Goal: Information Seeking & Learning: Learn about a topic

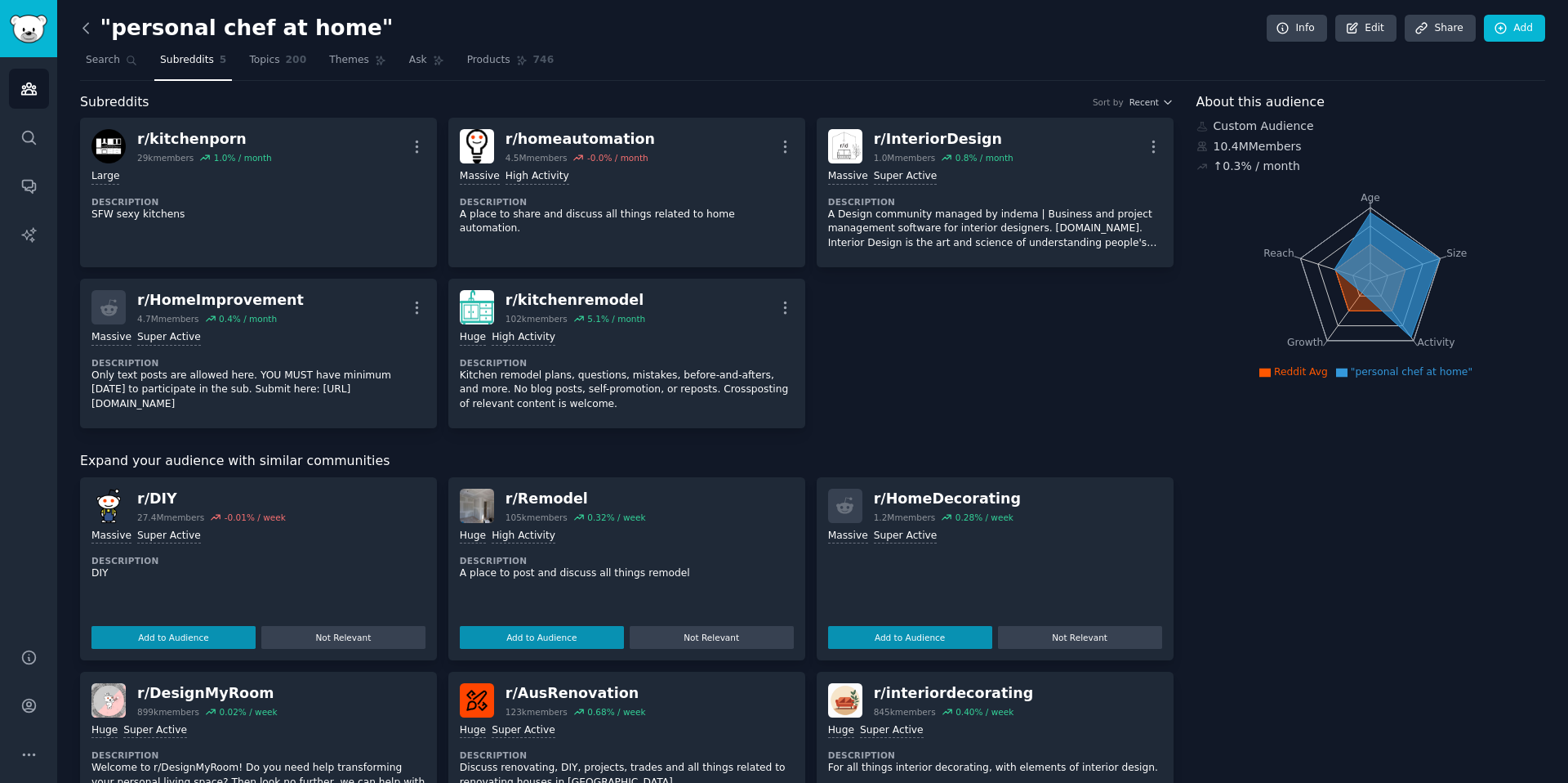
click at [85, 31] on icon at bounding box center [85, 28] width 5 height 10
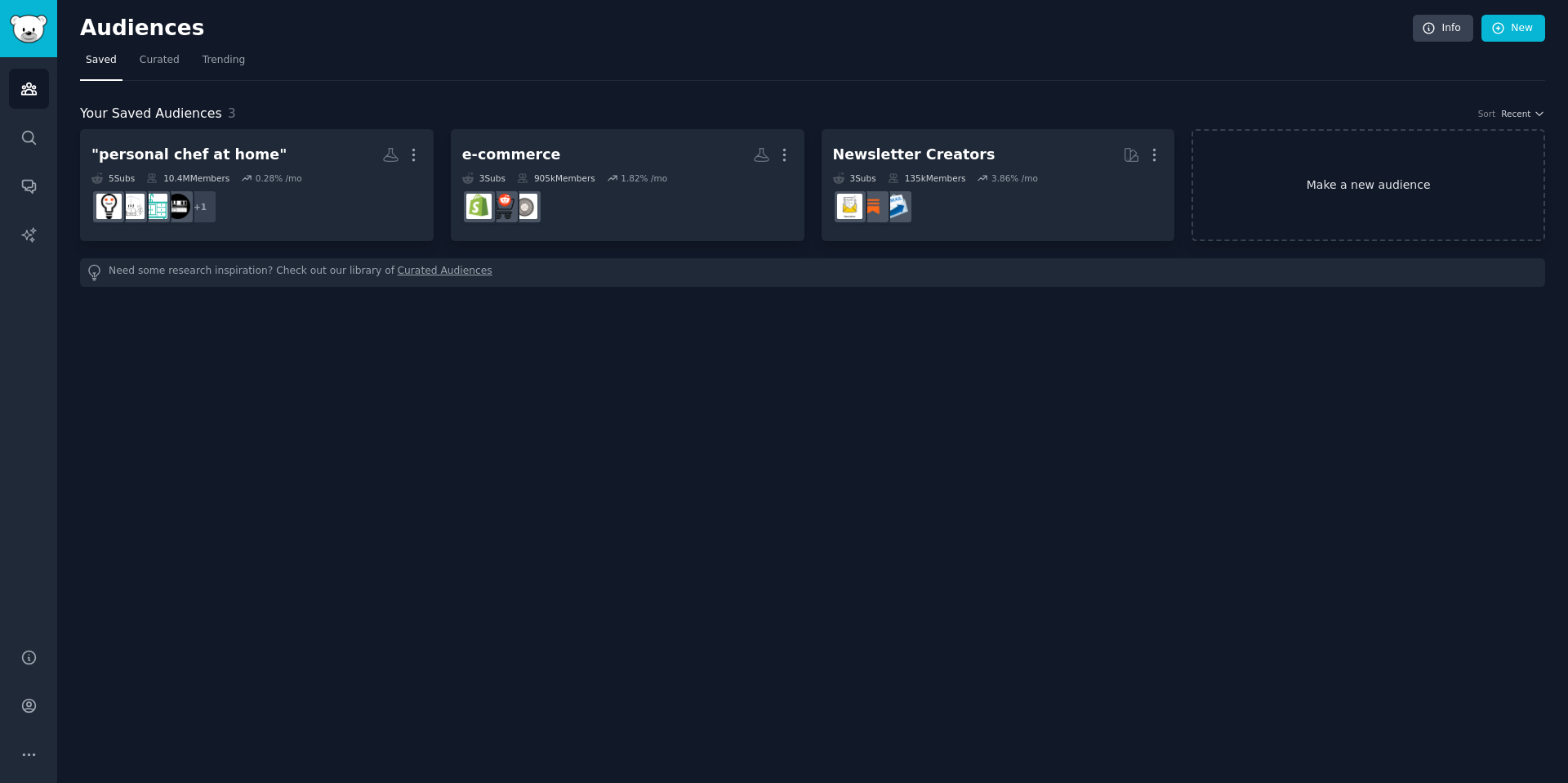
click at [1288, 190] on link "Make a new audience" at bounding box center [1368, 185] width 353 height 112
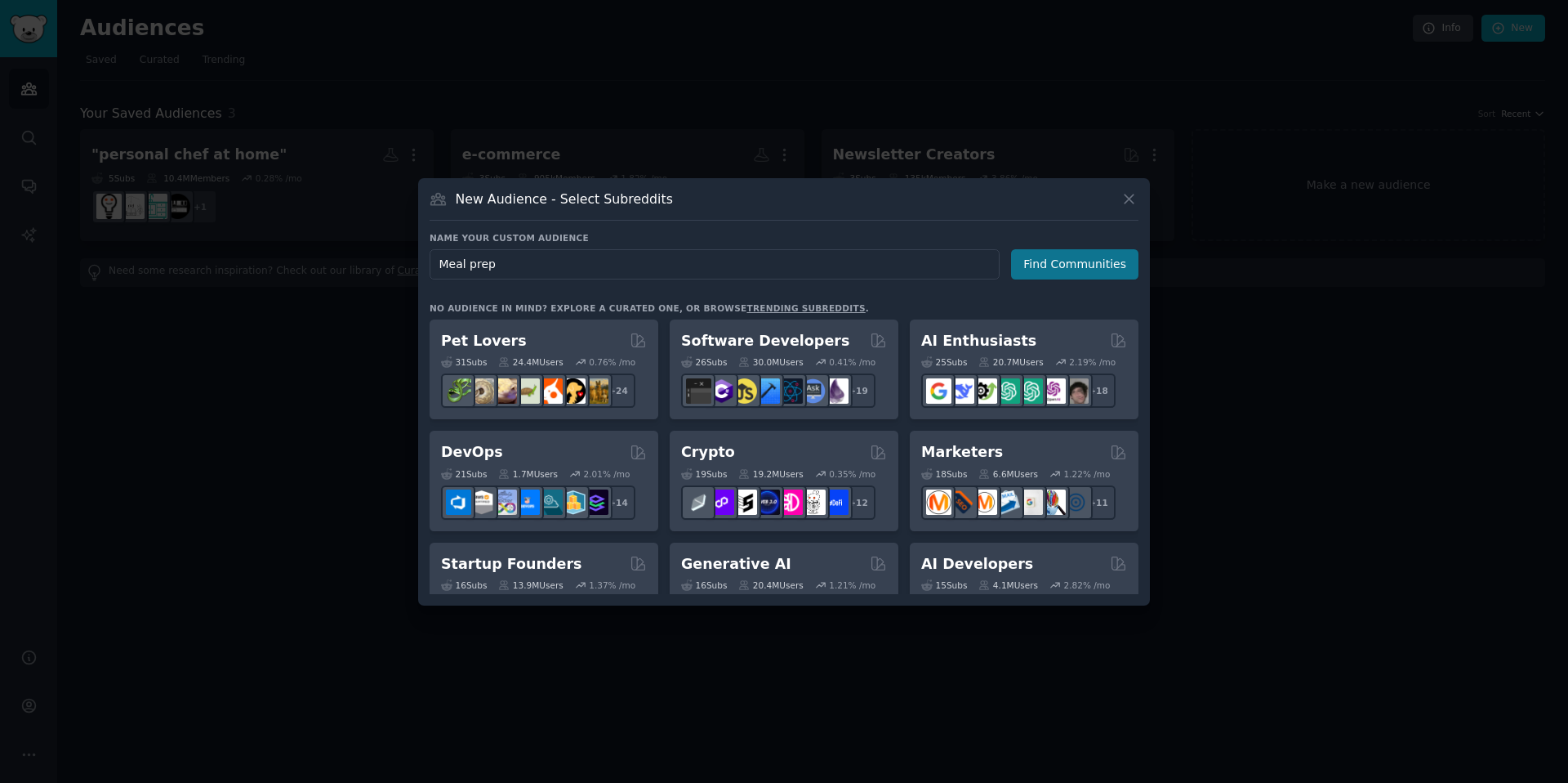
type input "Meal prep"
click at [1078, 269] on button "Find Communities" at bounding box center [1074, 264] width 127 height 31
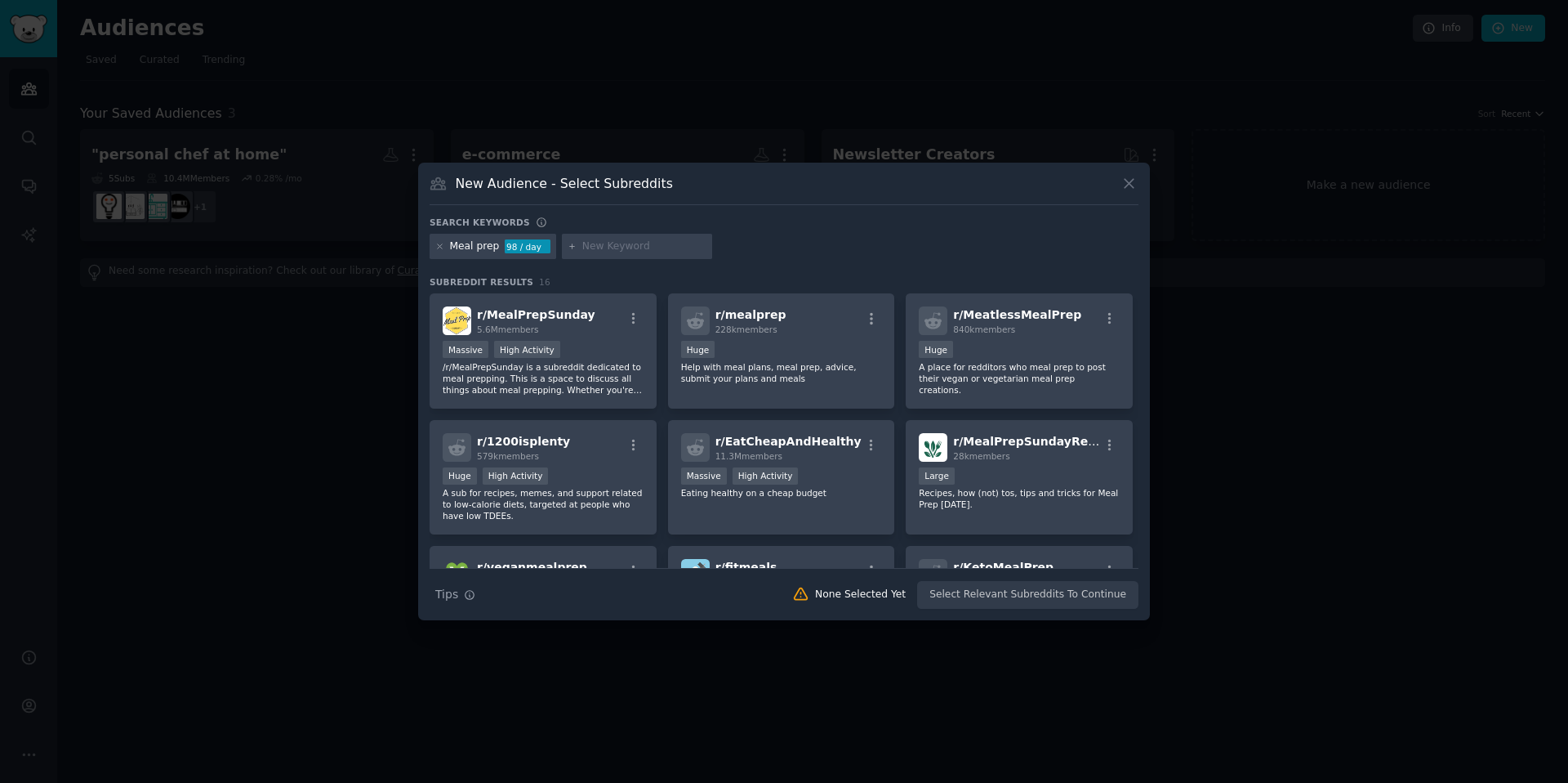
click at [648, 249] on input "text" at bounding box center [644, 246] width 124 height 15
paste input ""meal prep service""
type input ""meal prep service""
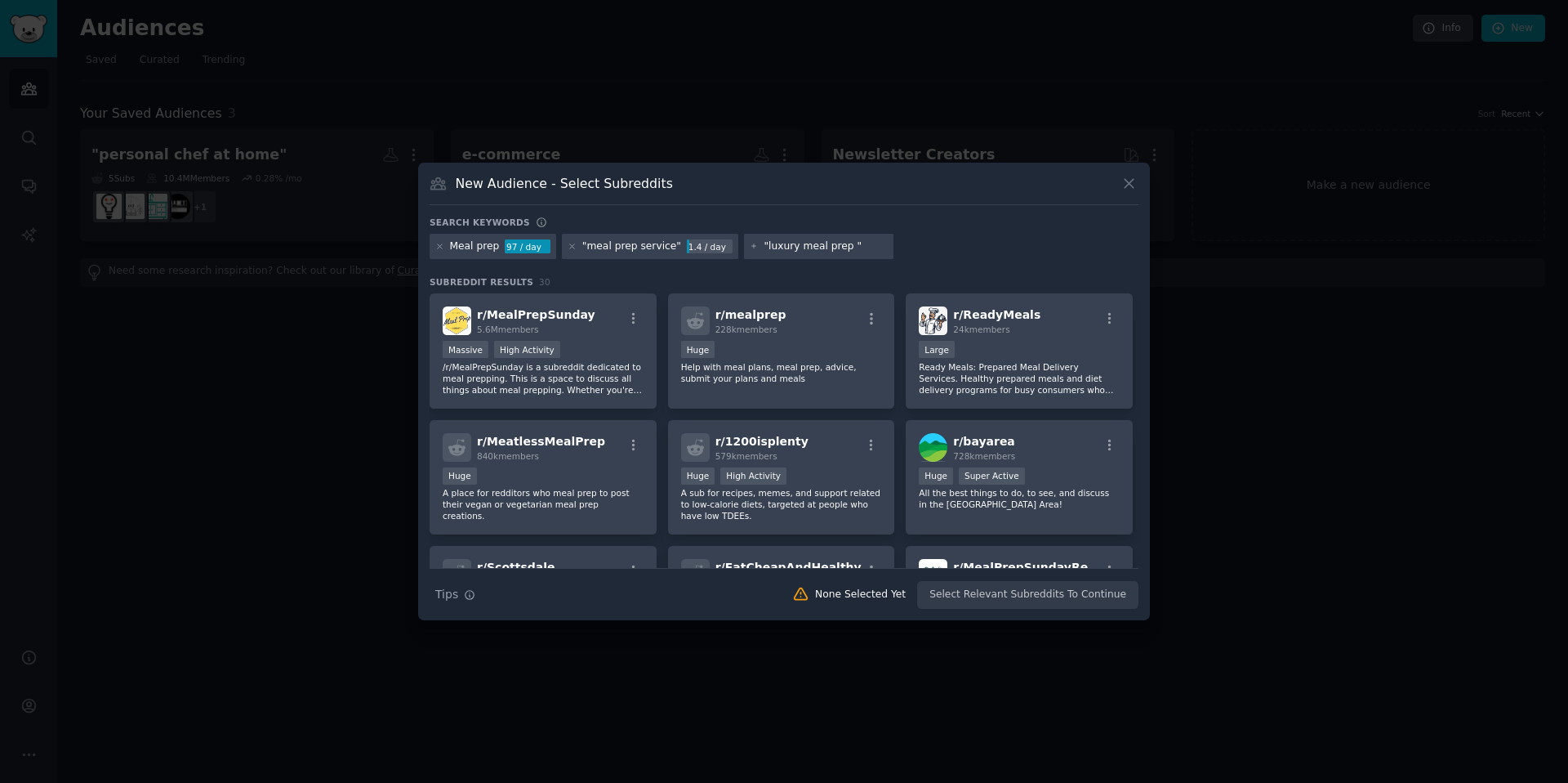
type input ""luxury meal prep""
type input "providoor"
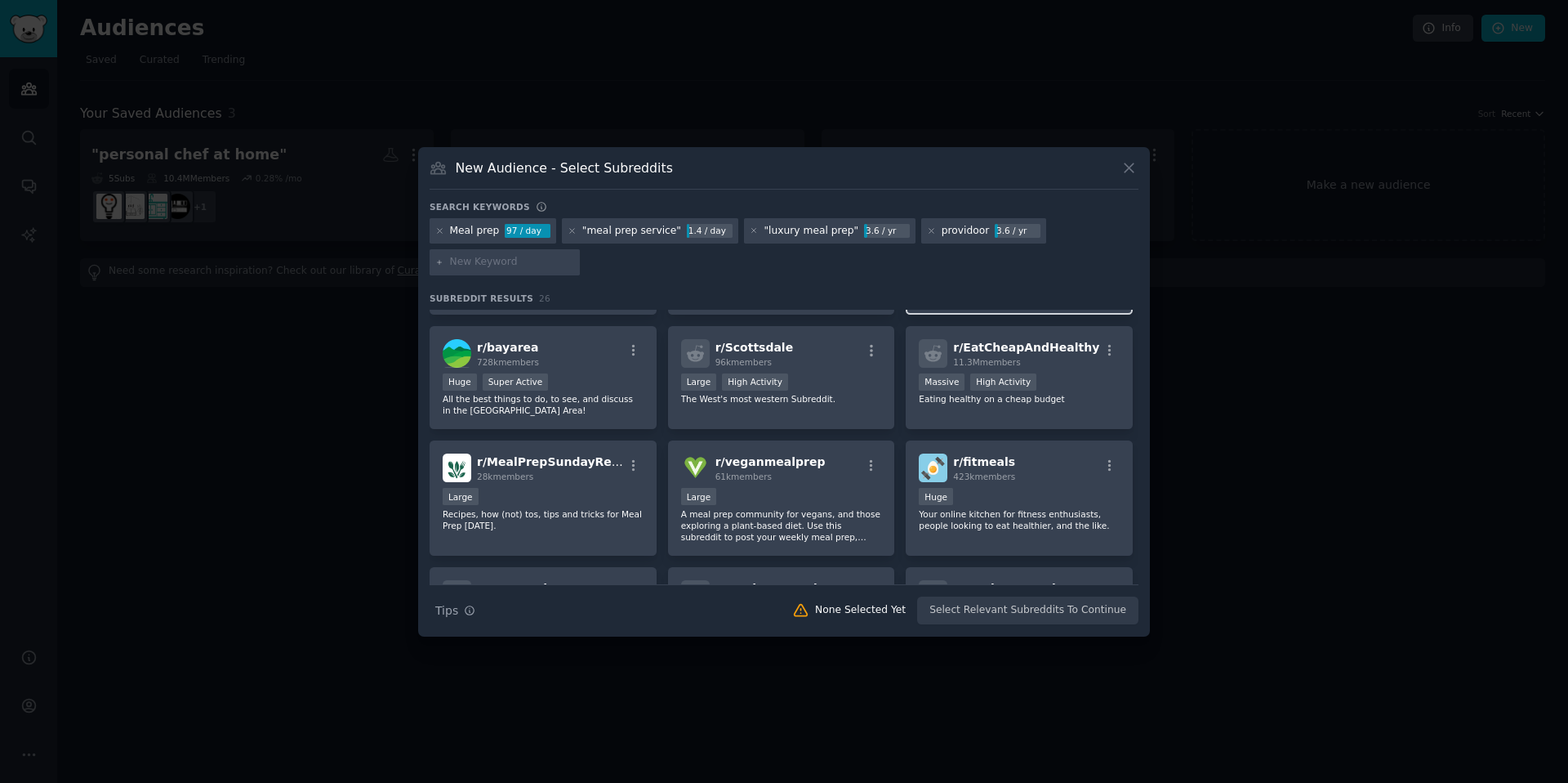
scroll to position [241, 0]
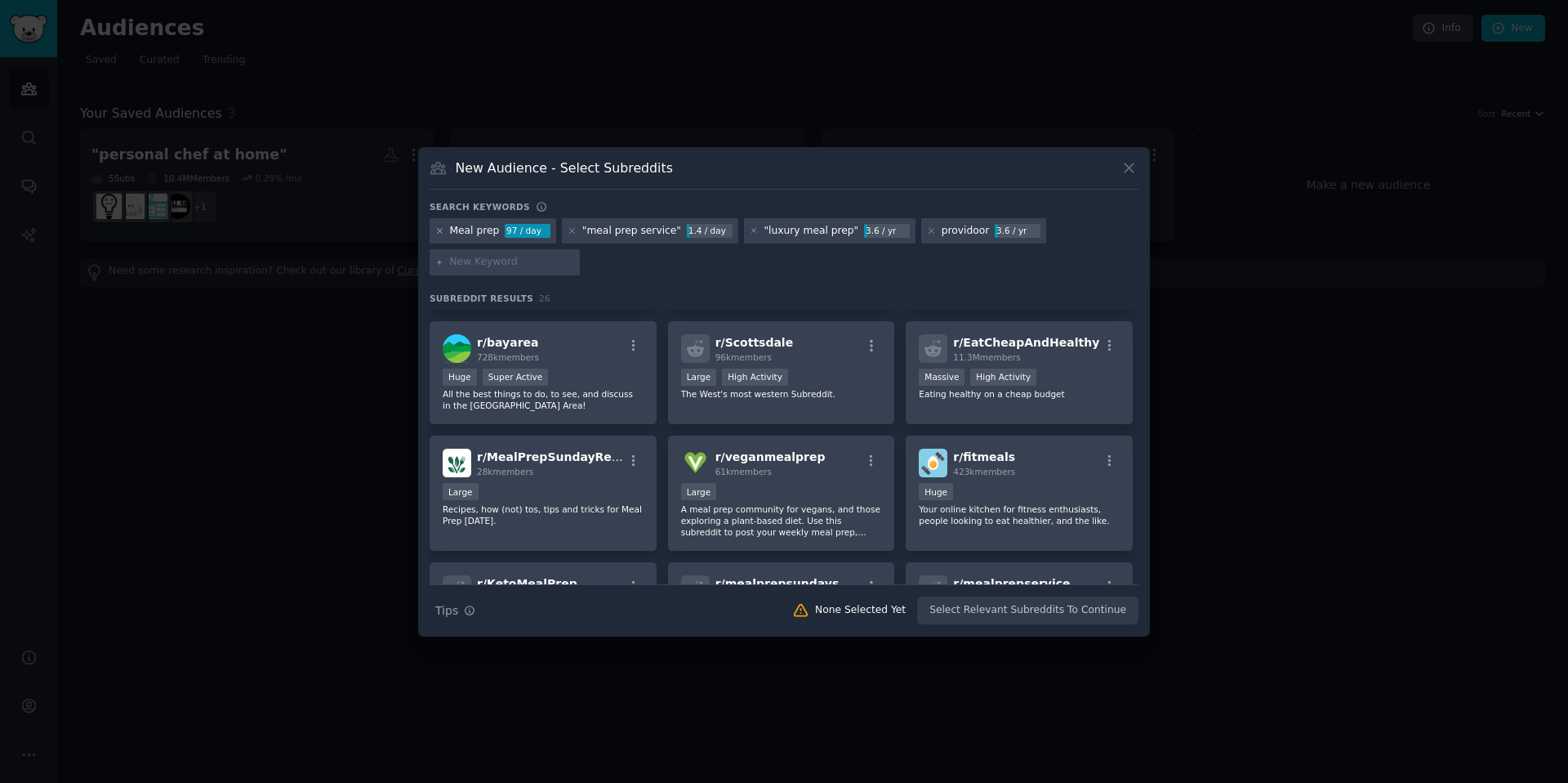
click at [441, 230] on icon at bounding box center [439, 230] width 9 height 9
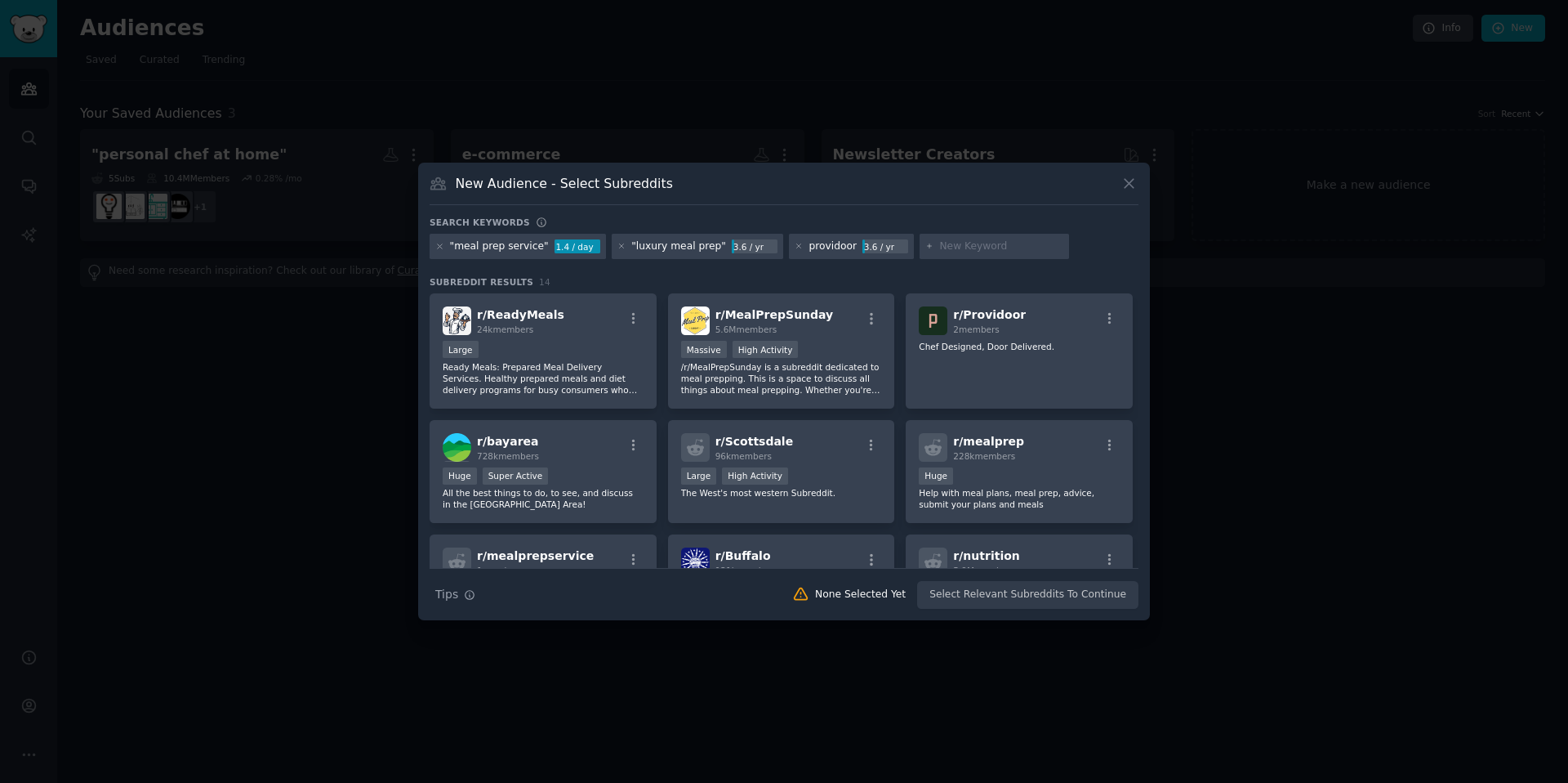
click at [987, 239] on input "text" at bounding box center [1002, 246] width 124 height 15
type input "hellofresh"
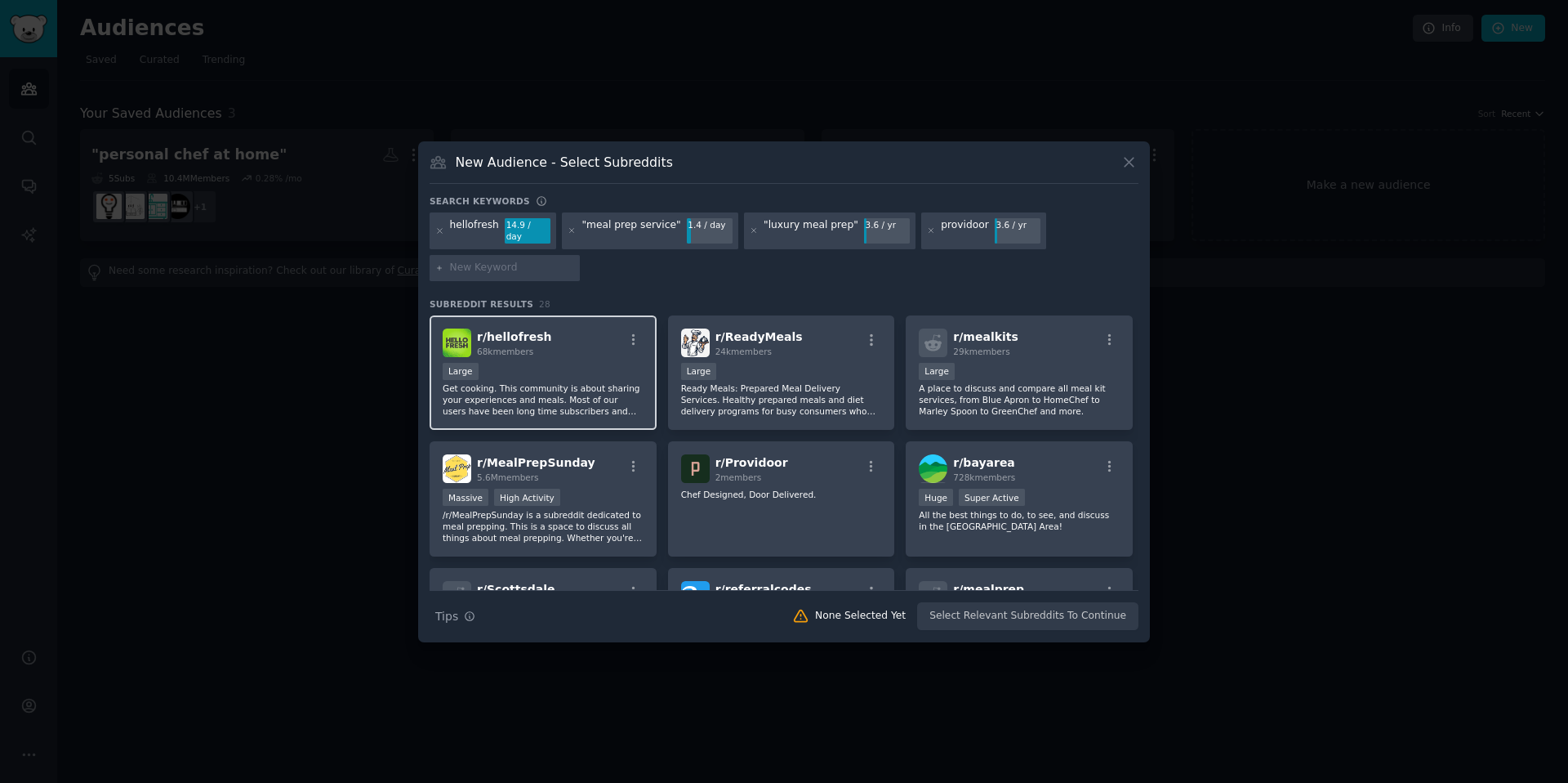
click at [585, 363] on div "Large" at bounding box center [543, 372] width 201 height 21
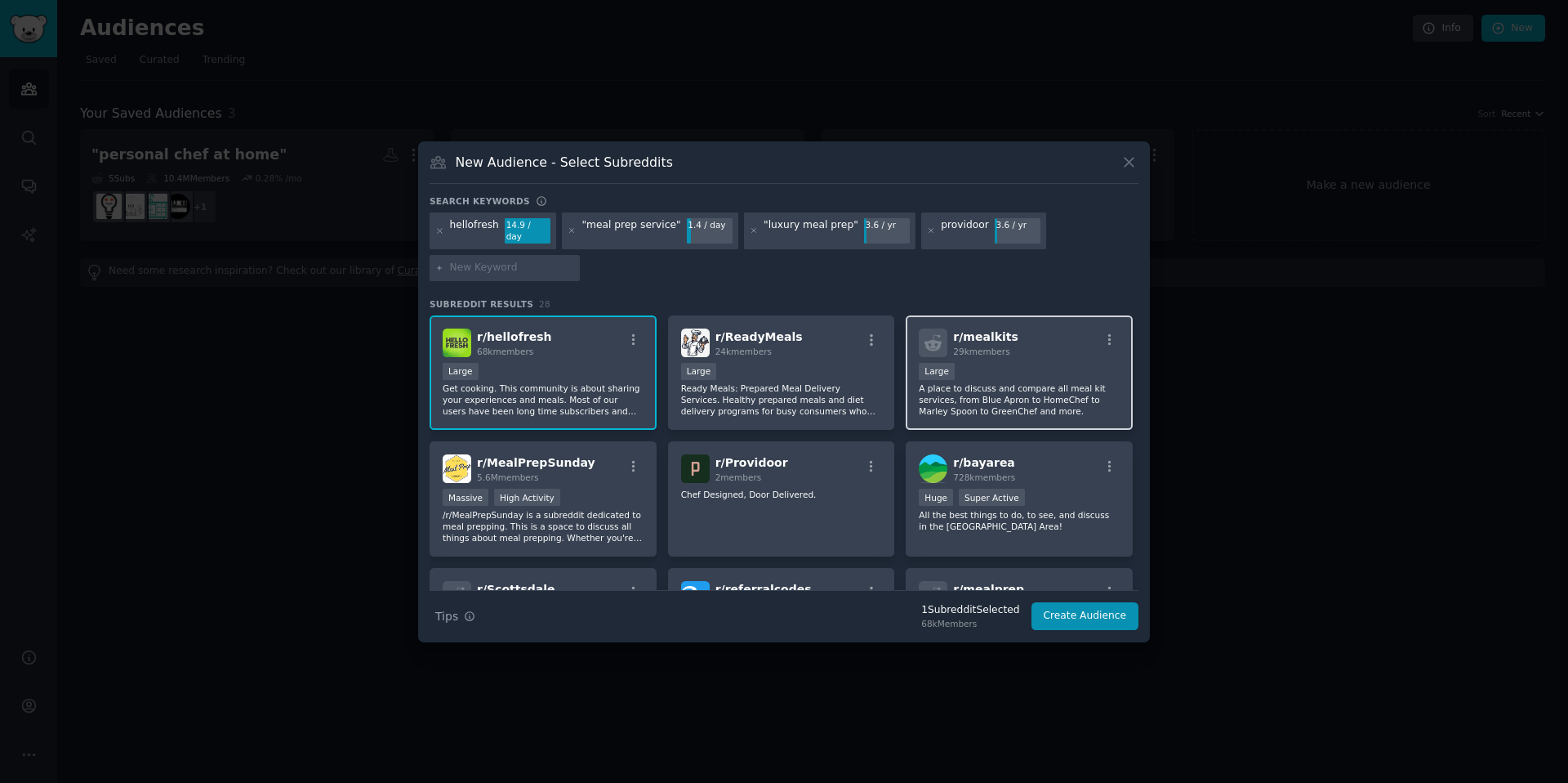
click at [1069, 400] on p "A place to discuss and compare all meal kit services, from Blue Apron to HomeCh…" at bounding box center [1019, 399] width 201 height 35
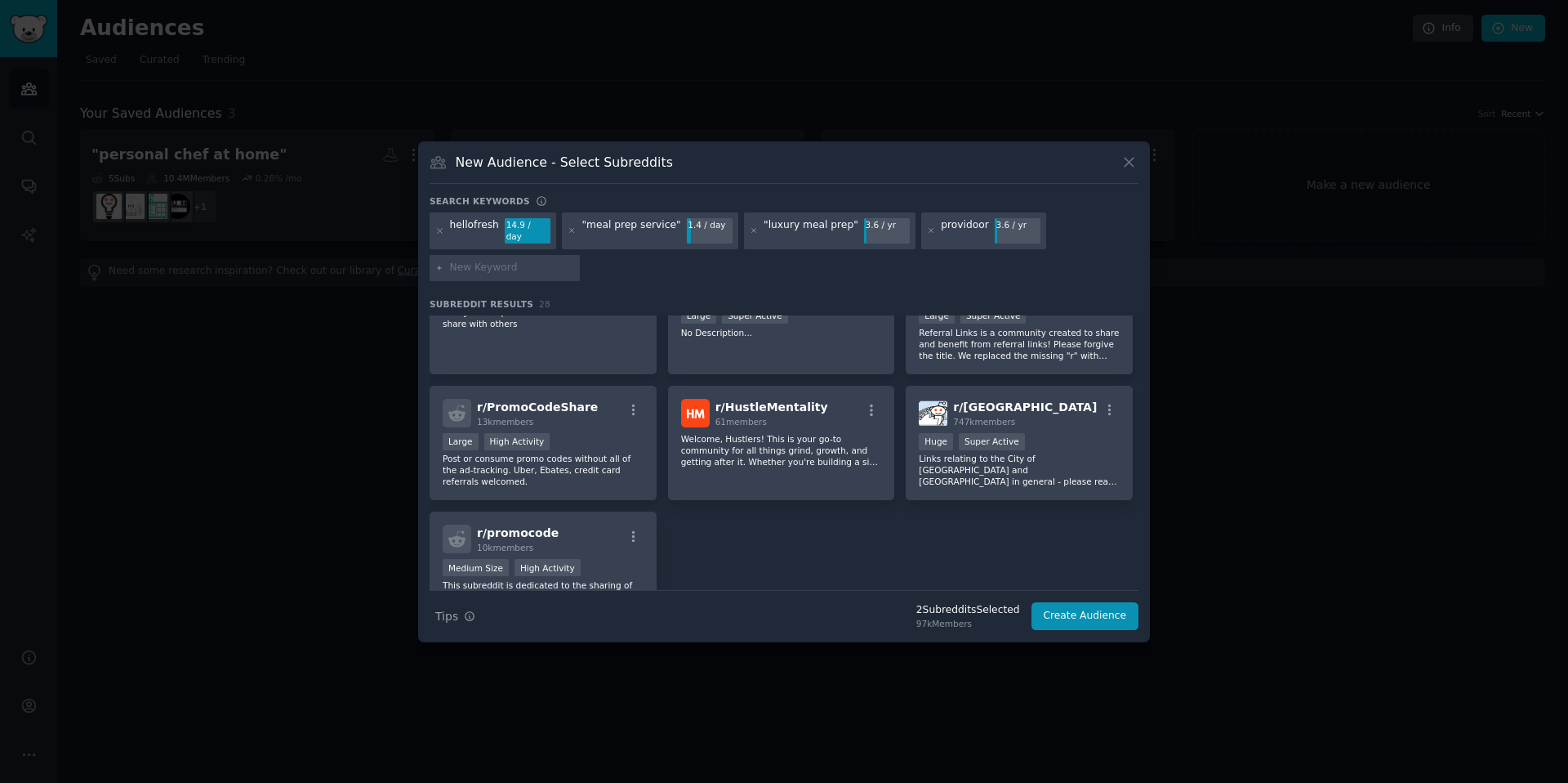
scroll to position [942, 0]
click at [1095, 614] on button "Create Audience" at bounding box center [1084, 616] width 108 height 28
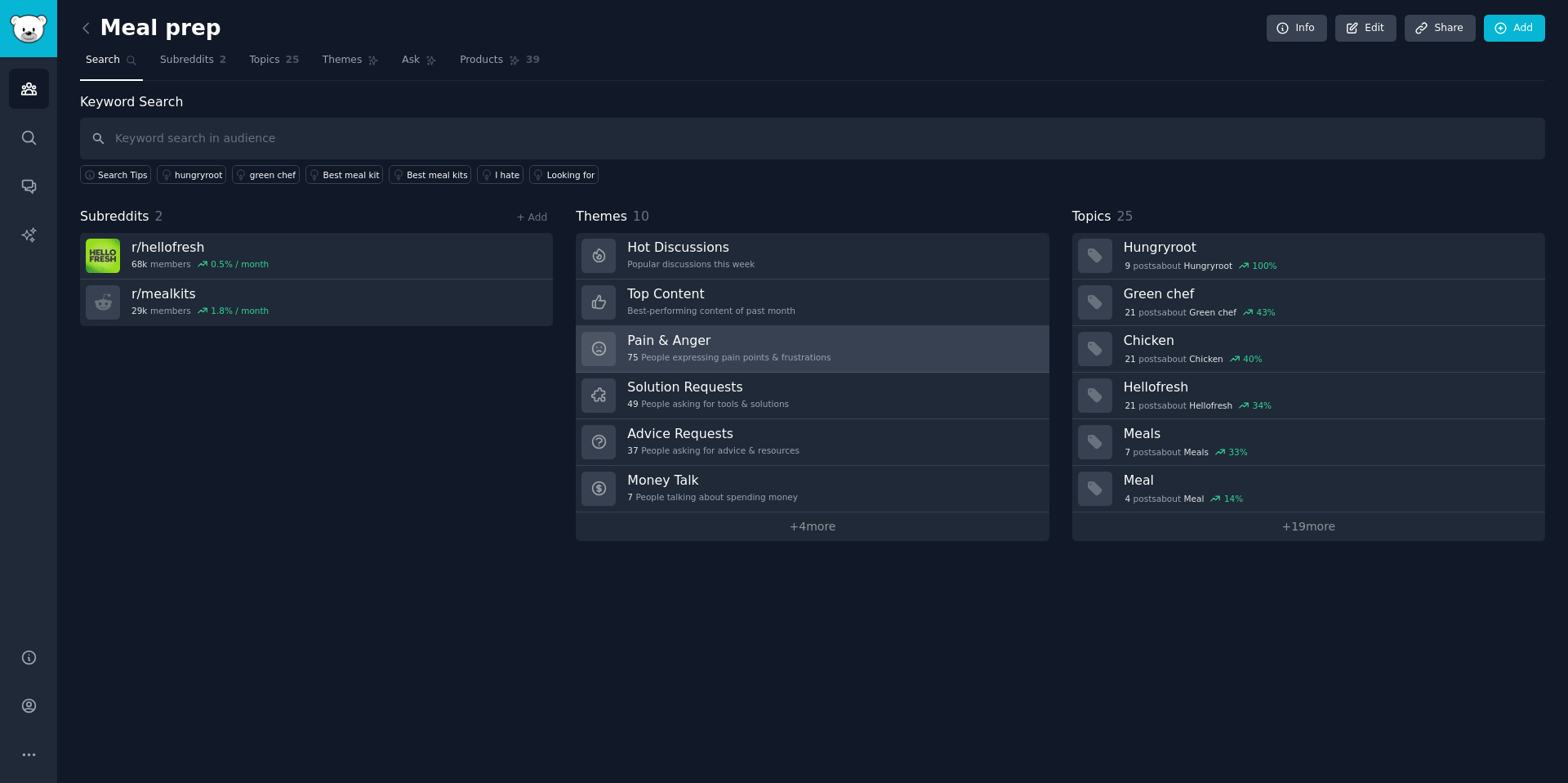
click at [840, 337] on link "Pain & Anger 75 People expressing pain points & frustrations" at bounding box center [811, 349] width 473 height 46
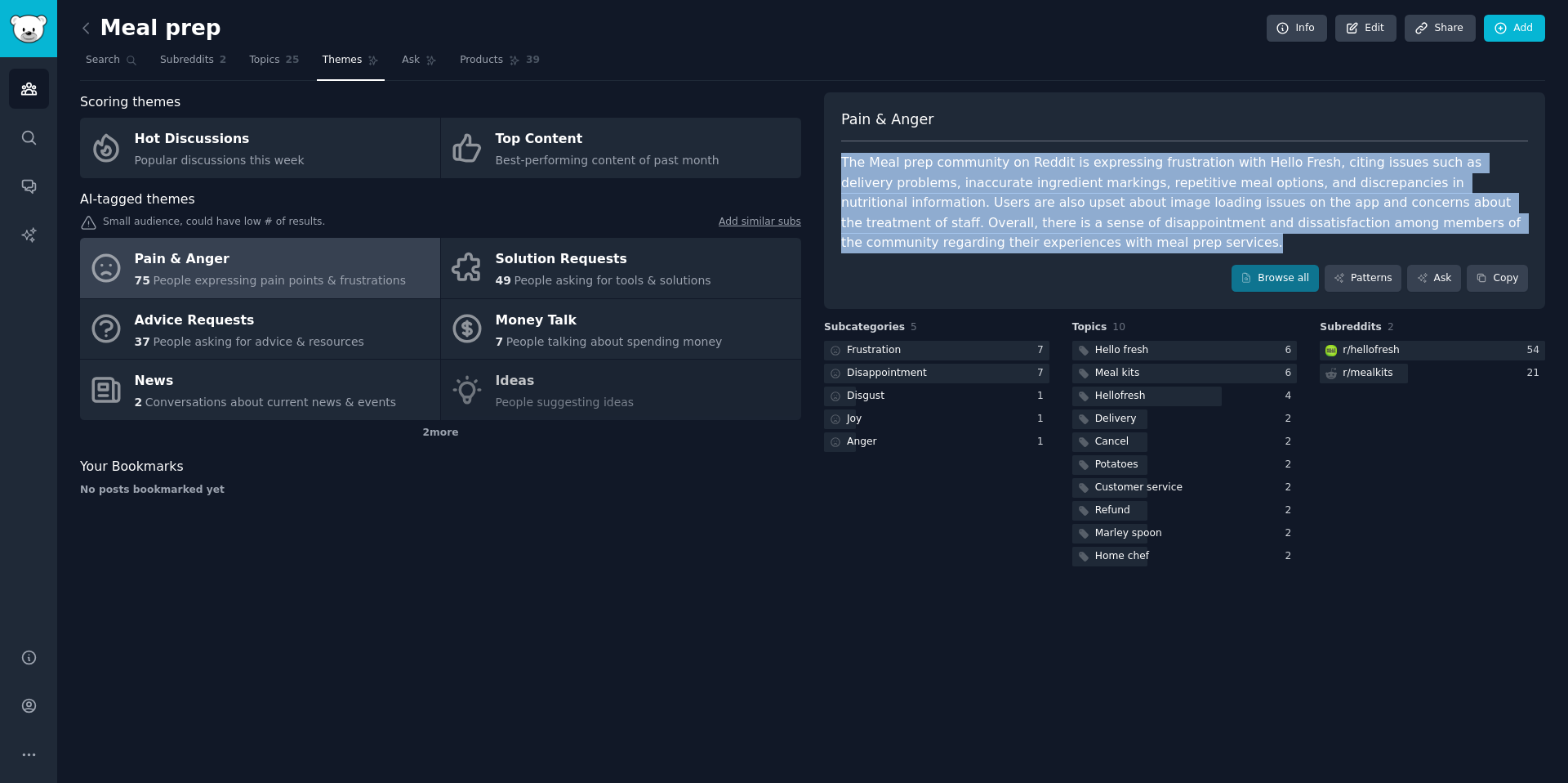
drag, startPoint x: 955, startPoint y: 243, endPoint x: 840, endPoint y: 145, distance: 151.1
click at [841, 145] on div "Pain & Anger The Meal prep community on Reddit is expressing frustration with H…" at bounding box center [1184, 201] width 721 height 217
copy div "The Meal prep community on Reddit is expressing frustration with Hello Fresh, c…"
click at [1283, 275] on link "Browse all" at bounding box center [1275, 278] width 88 height 28
click at [1368, 284] on link "Patterns" at bounding box center [1363, 278] width 77 height 28
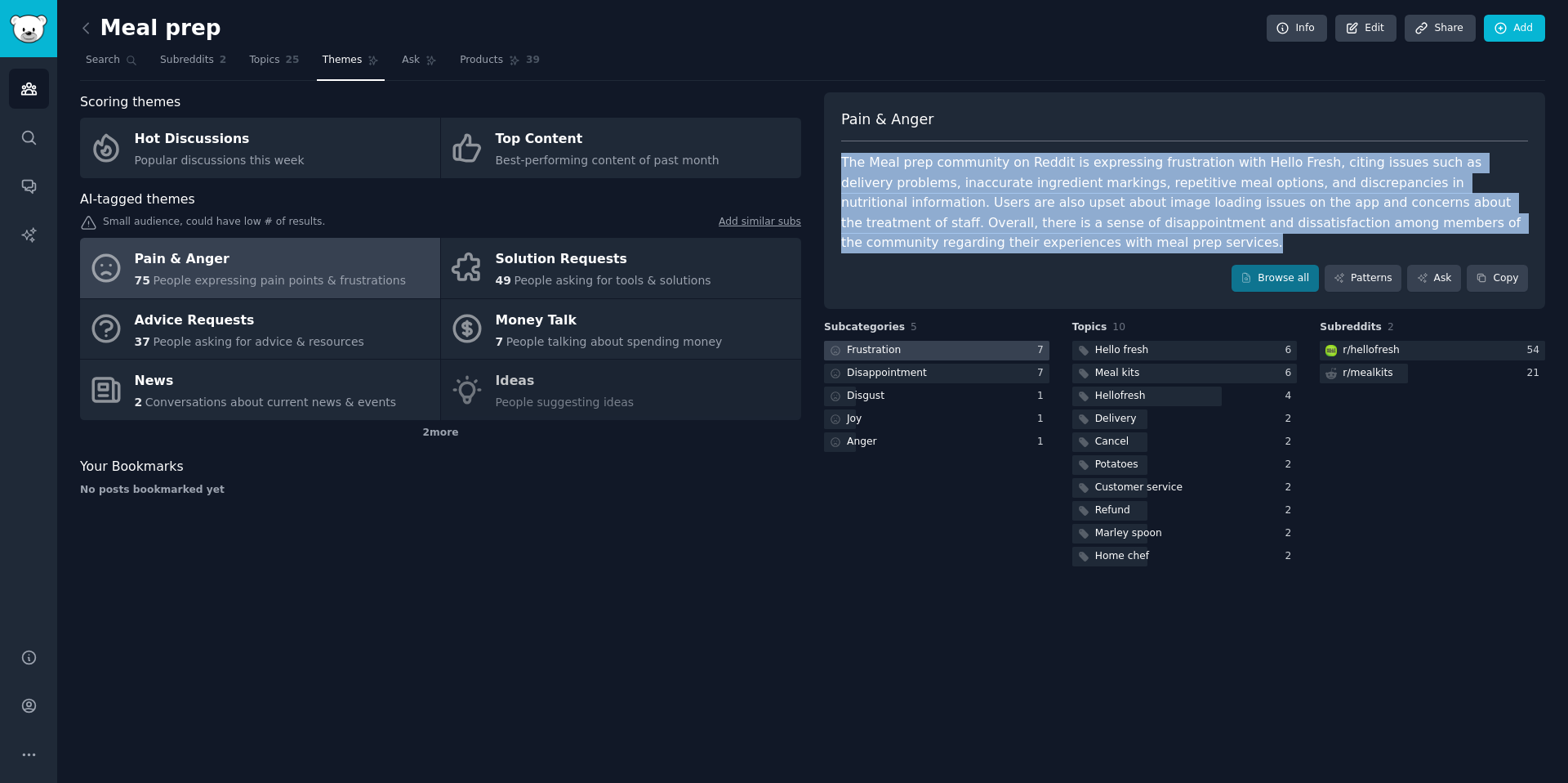
click at [922, 346] on div at bounding box center [936, 351] width 225 height 21
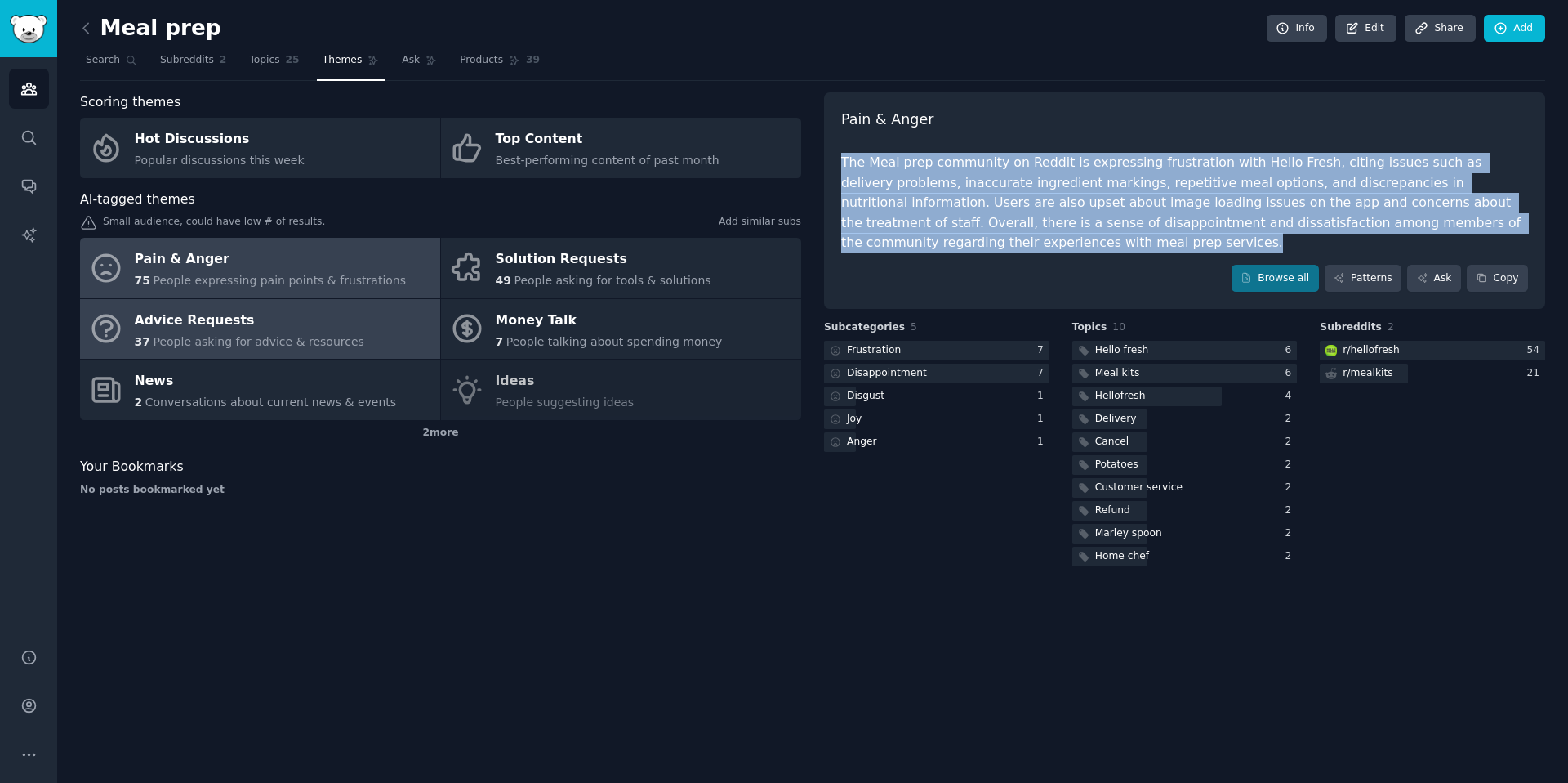
click at [324, 316] on div "Advice Requests" at bounding box center [250, 320] width 230 height 26
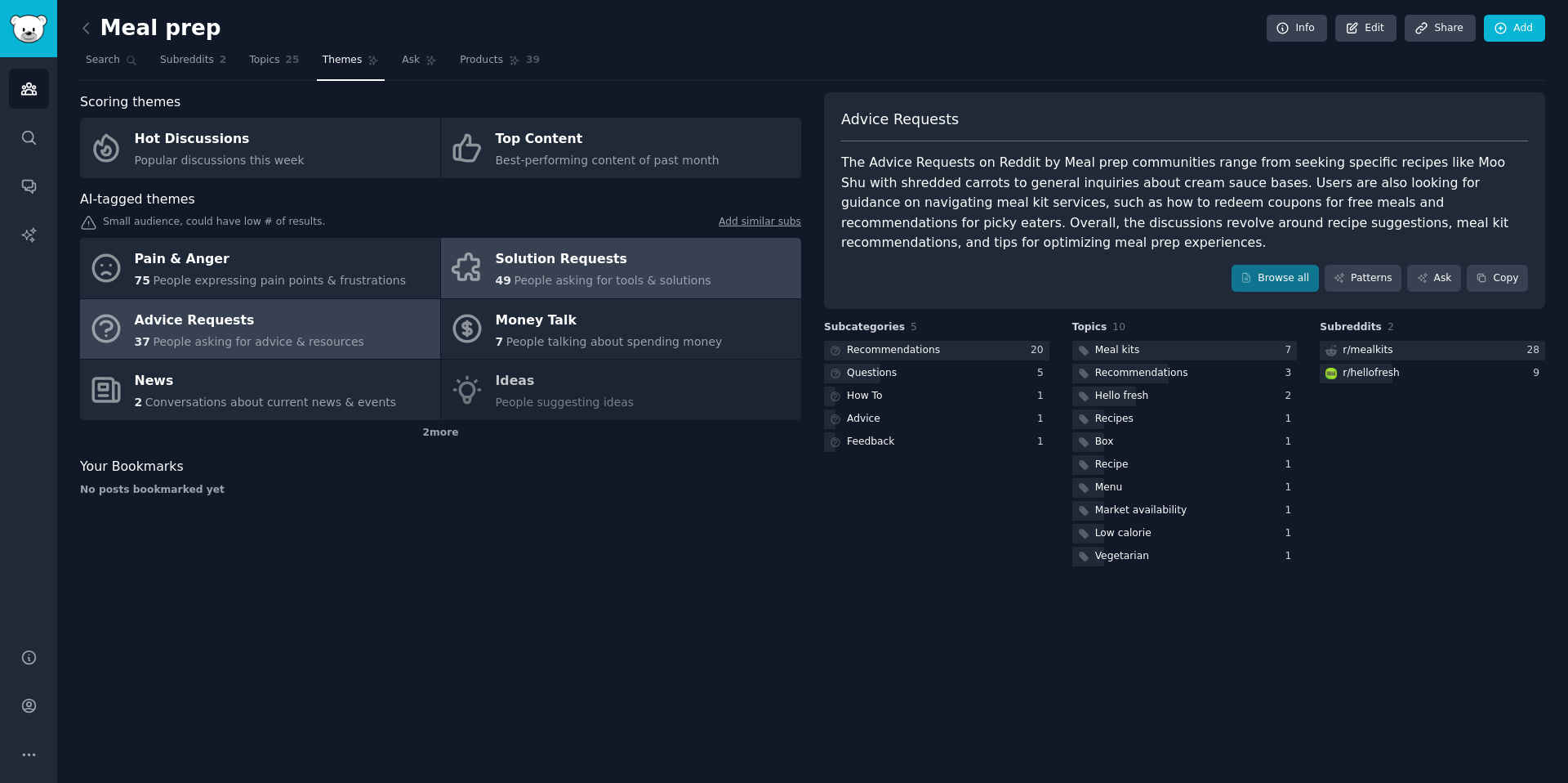
click at [617, 258] on div "Solution Requests" at bounding box center [603, 260] width 215 height 26
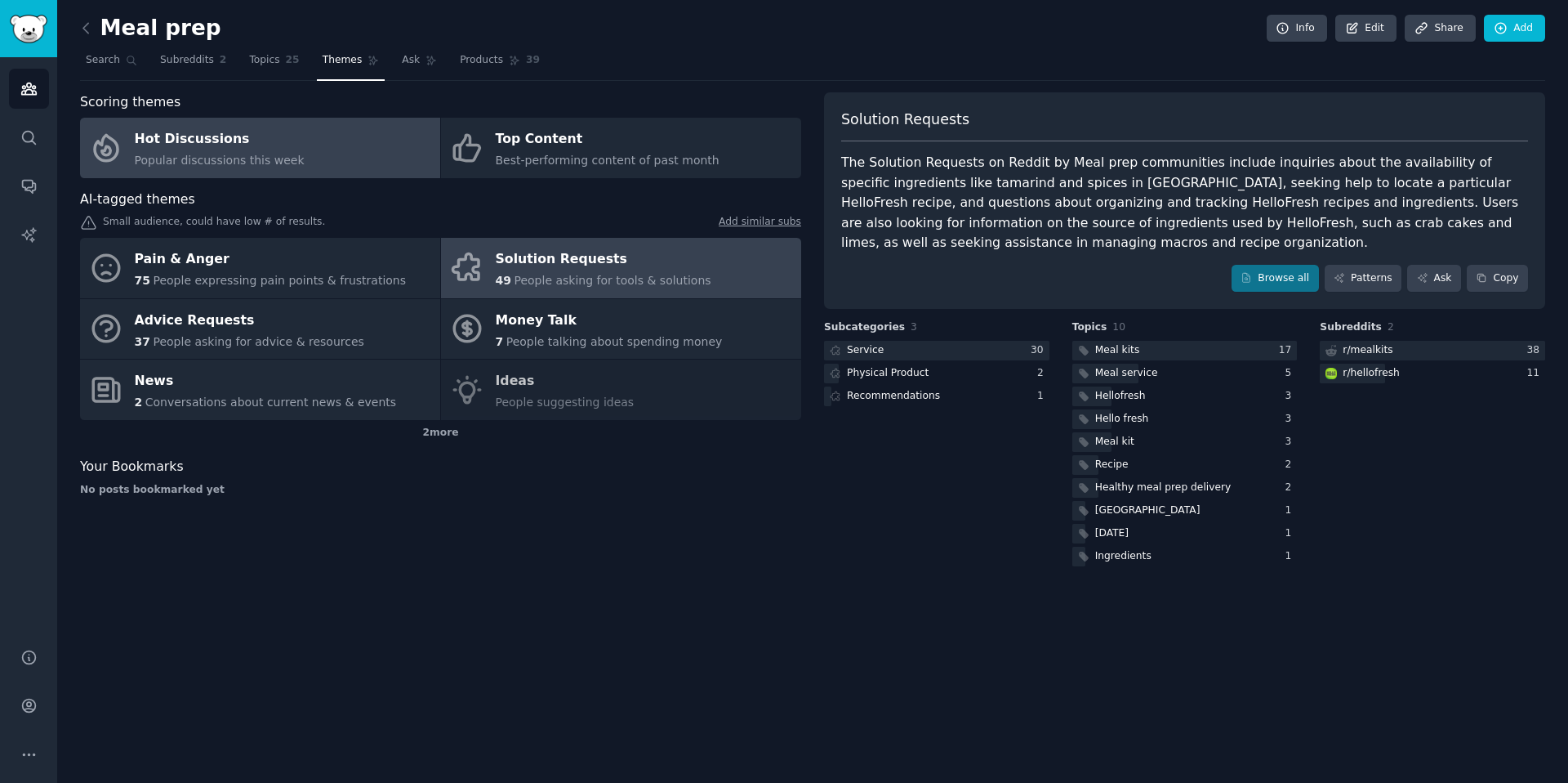
click at [211, 157] on span "Popular discussions this week" at bounding box center [220, 160] width 170 height 13
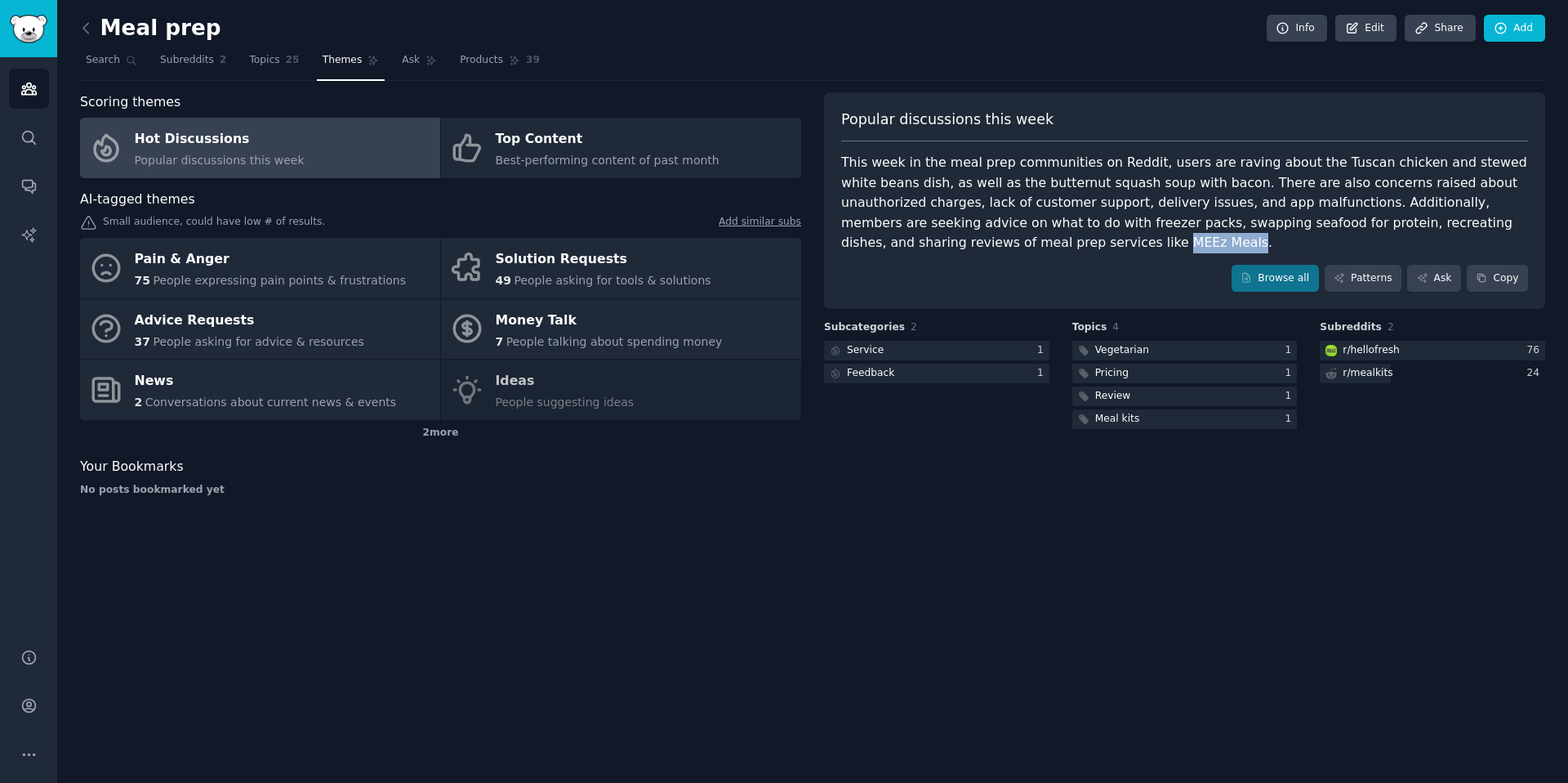
drag, startPoint x: 919, startPoint y: 241, endPoint x: 986, endPoint y: 243, distance: 67.0
click at [986, 243] on div "This week in the meal prep communities on Reddit, users are raving about the Tu…" at bounding box center [1184, 203] width 687 height 101
copy div "MEEz Meals"
click at [176, 63] on span "Subreddits" at bounding box center [187, 60] width 54 height 15
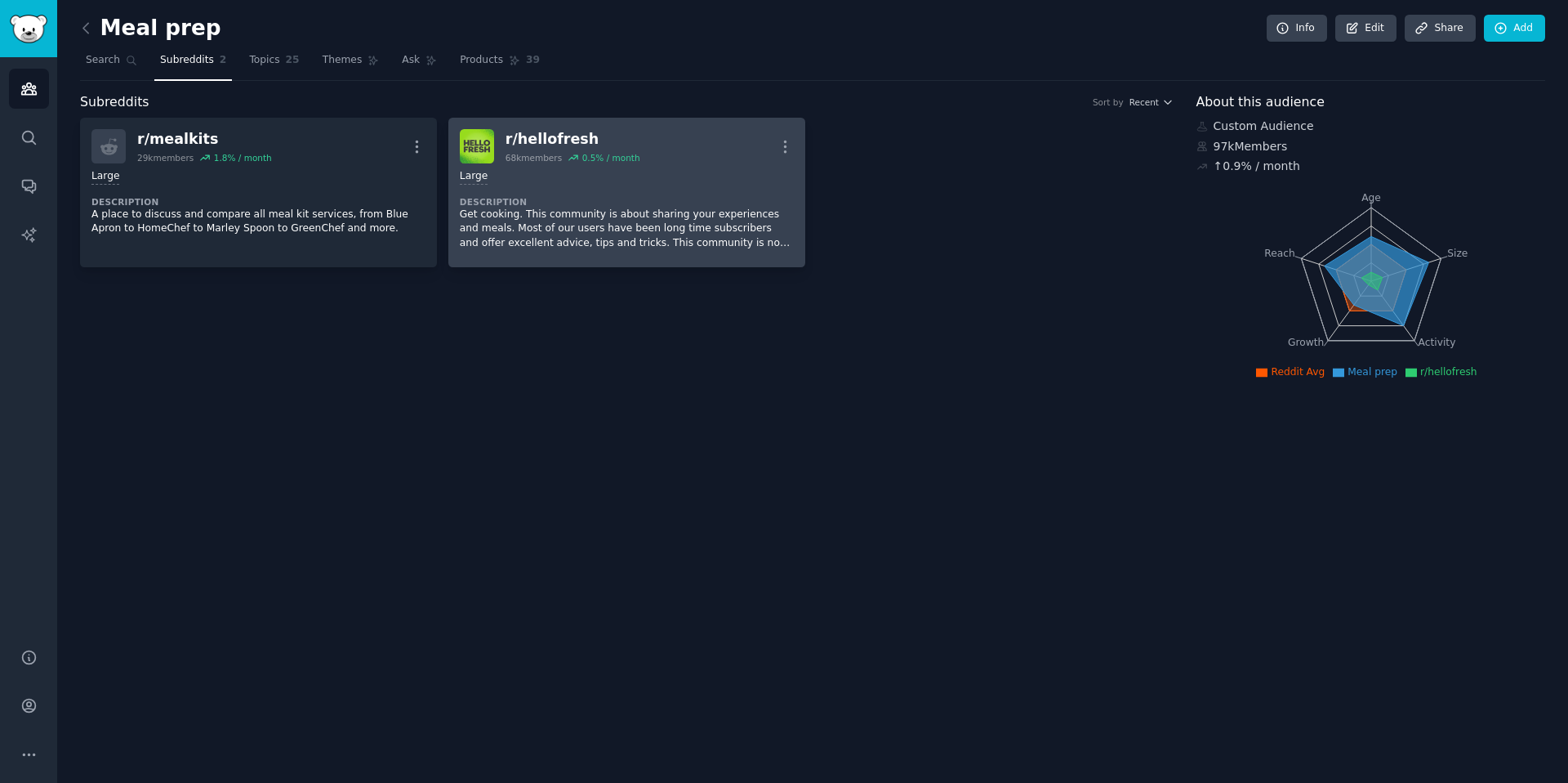
scroll to position [2, 0]
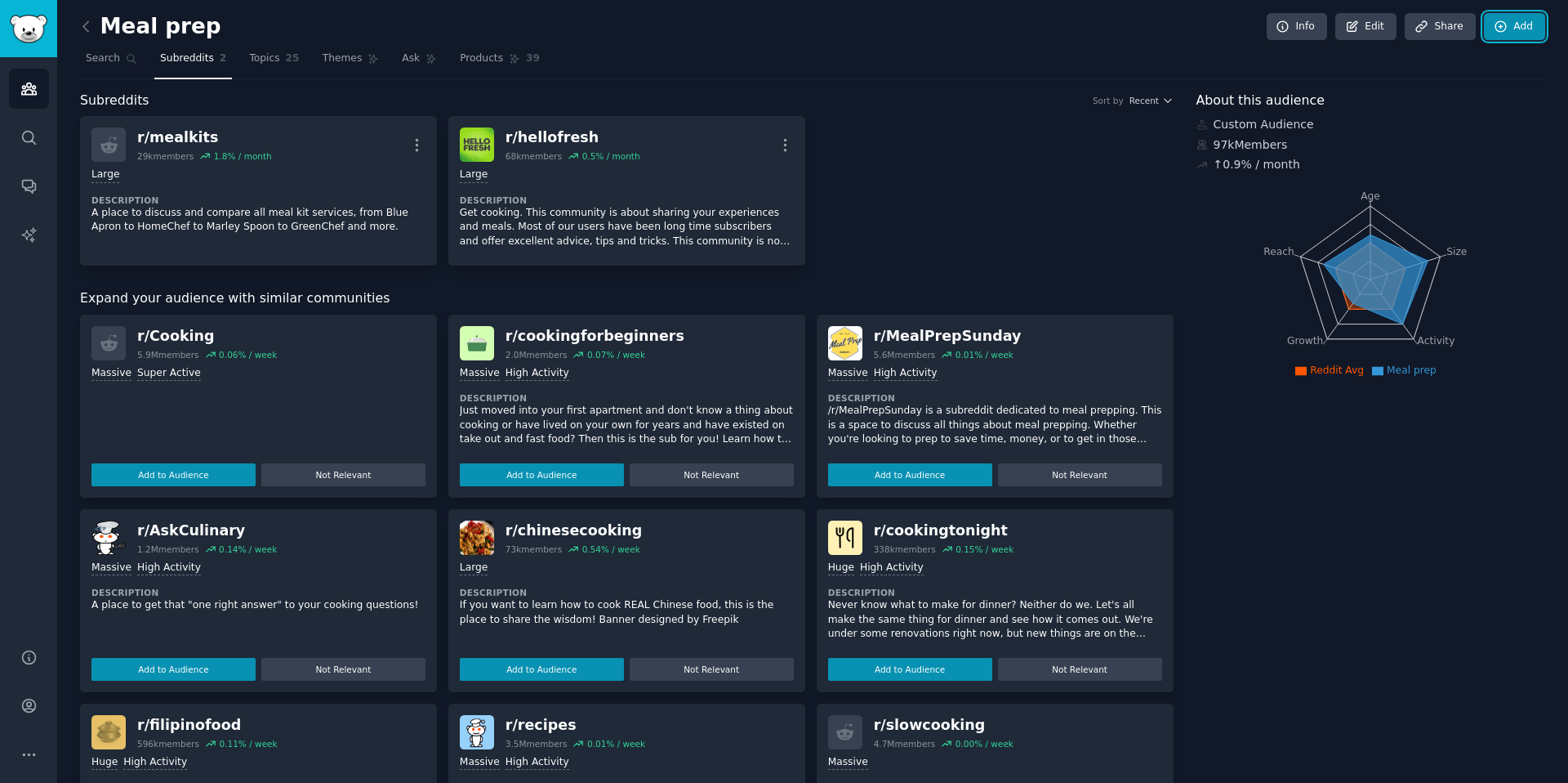
click at [1525, 38] on link "Add" at bounding box center [1514, 27] width 61 height 28
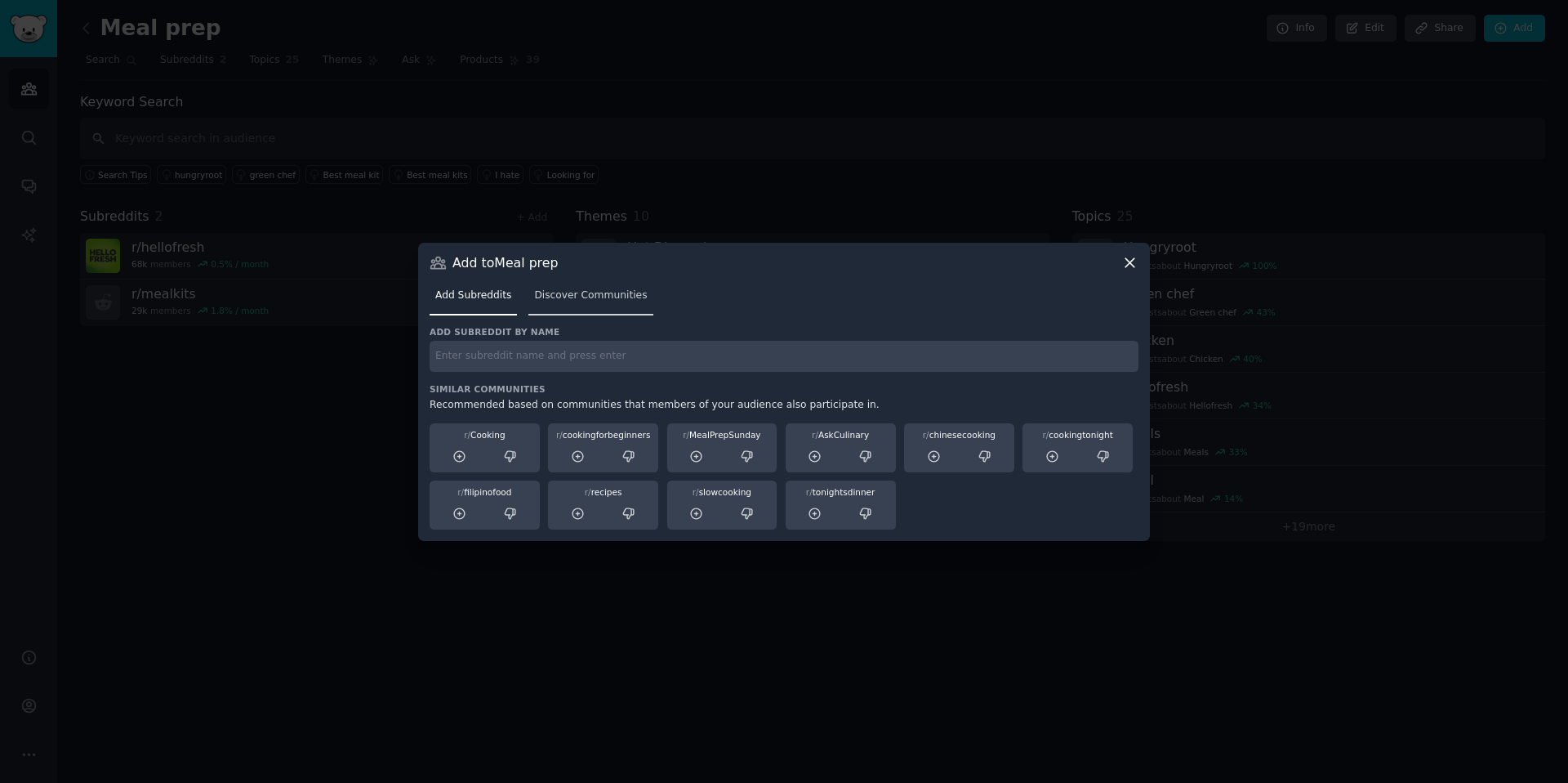
click at [570, 299] on span "Discover Communities" at bounding box center [590, 295] width 112 height 15
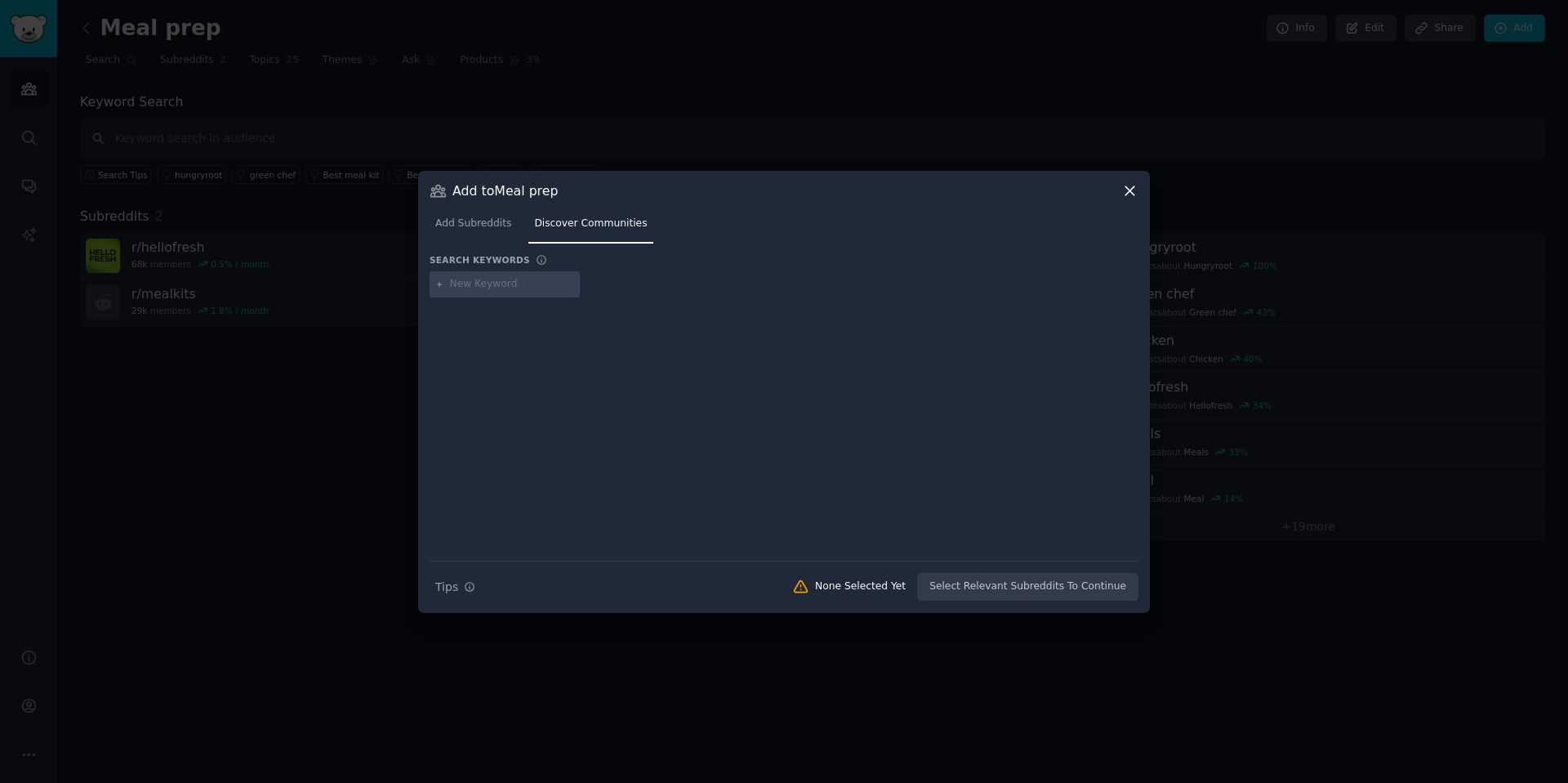
type input "CookUnity"
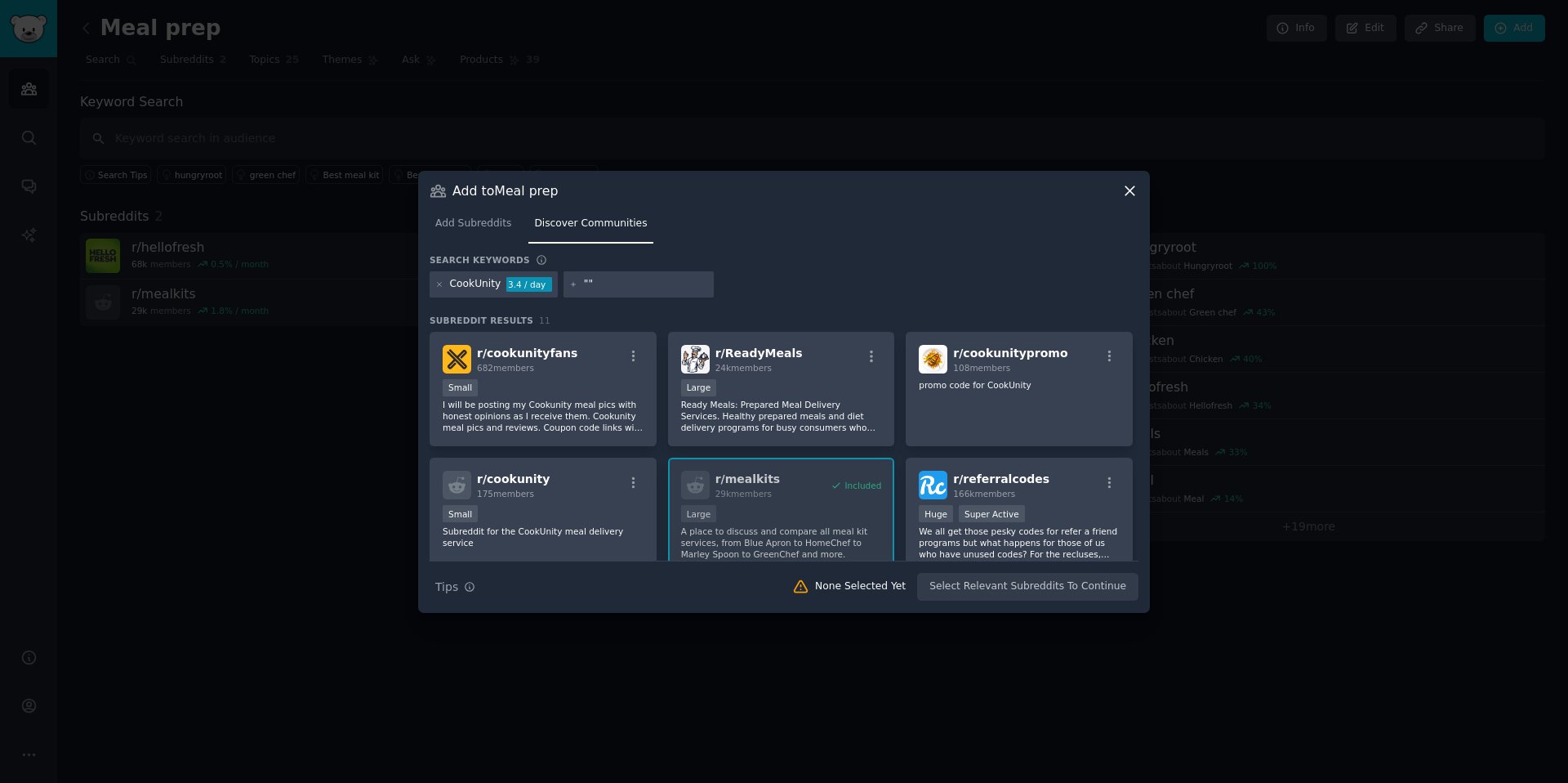
paste input "[PERSON_NAME]"
type input ""Marley Spoon""
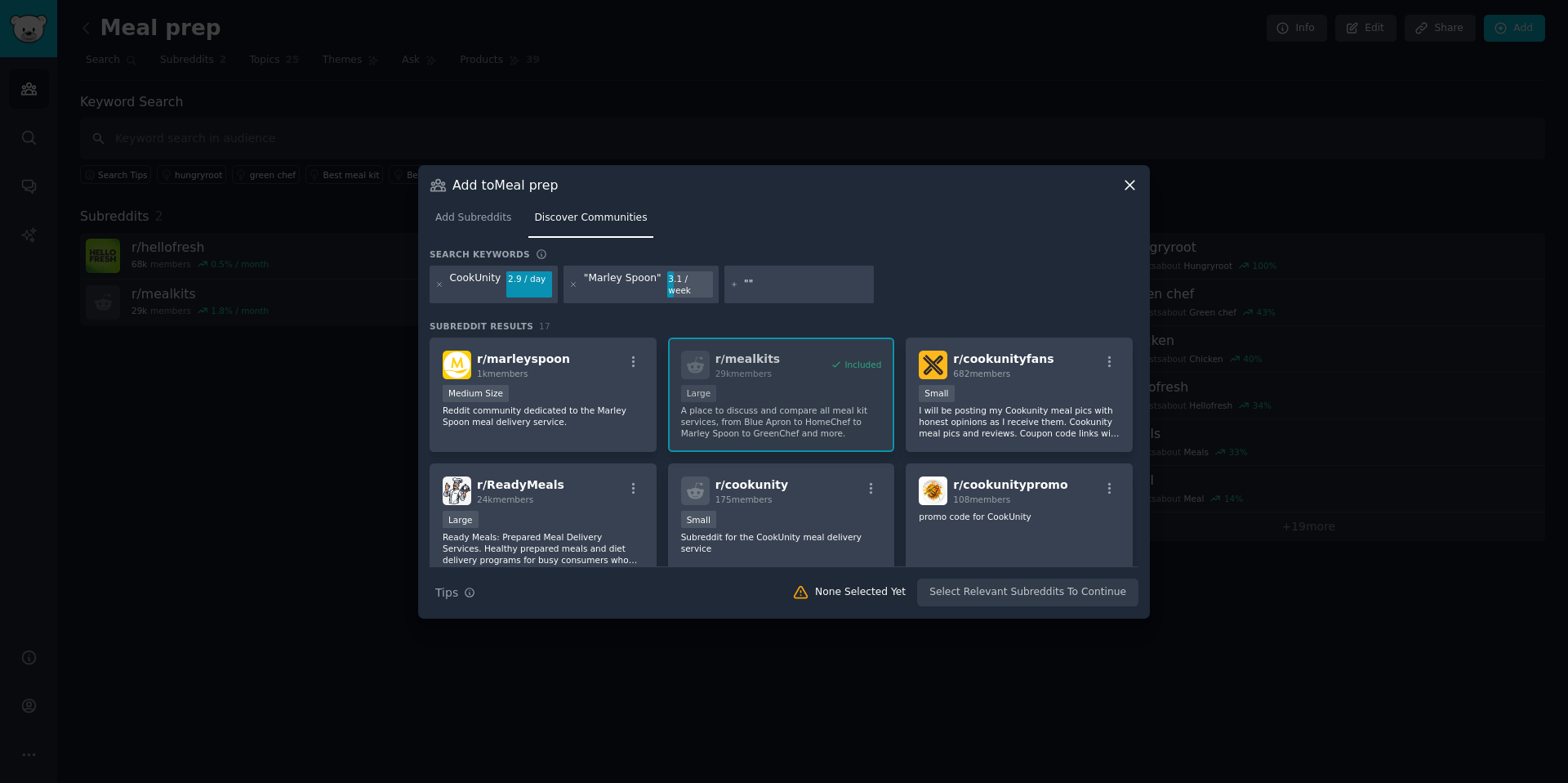
paste input "Green Chef"
type input ""Green Chef""
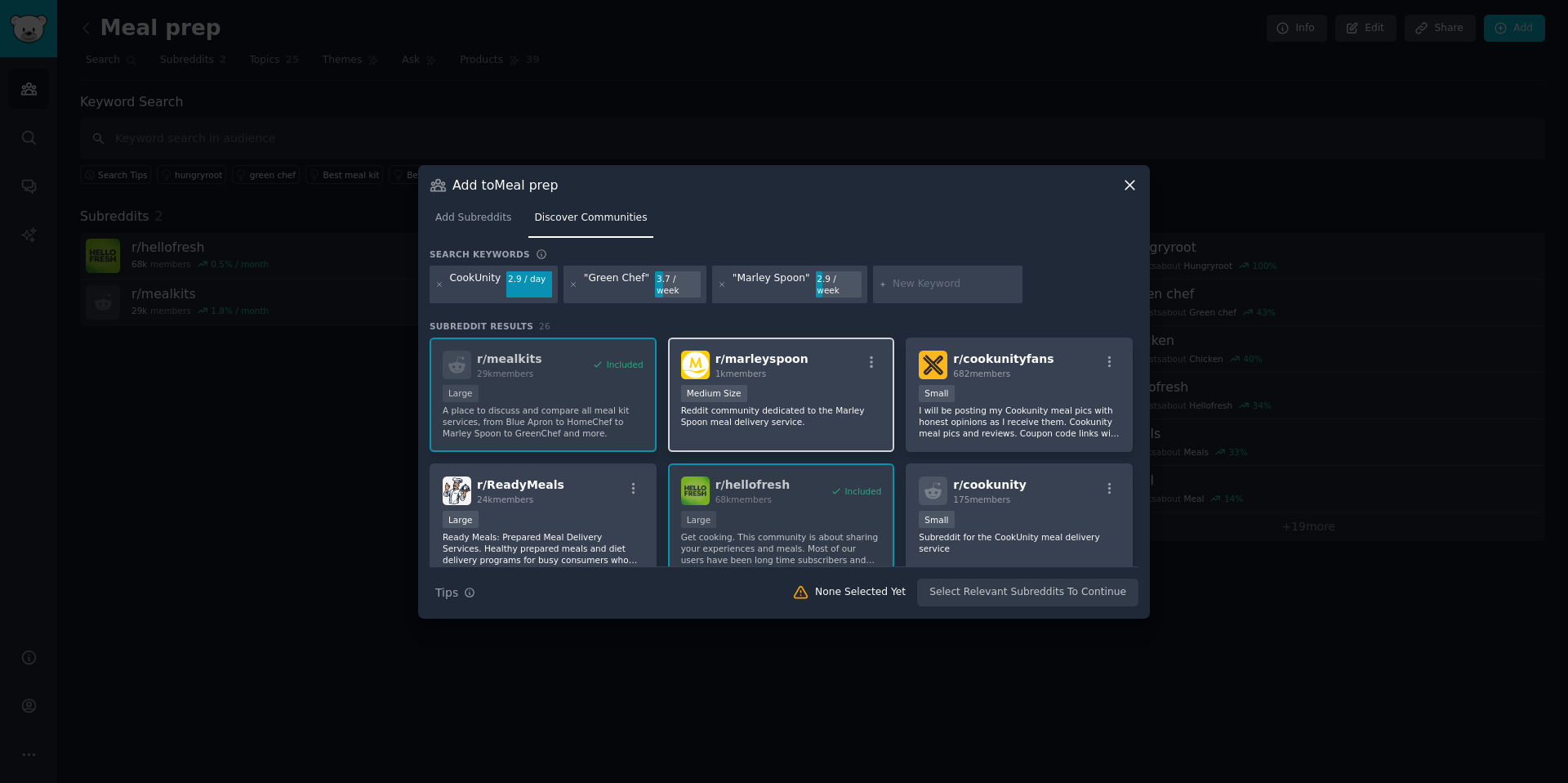
click at [794, 418] on p "Reddit community dedicated to the Marley Spoon meal delivery service." at bounding box center [782, 416] width 201 height 23
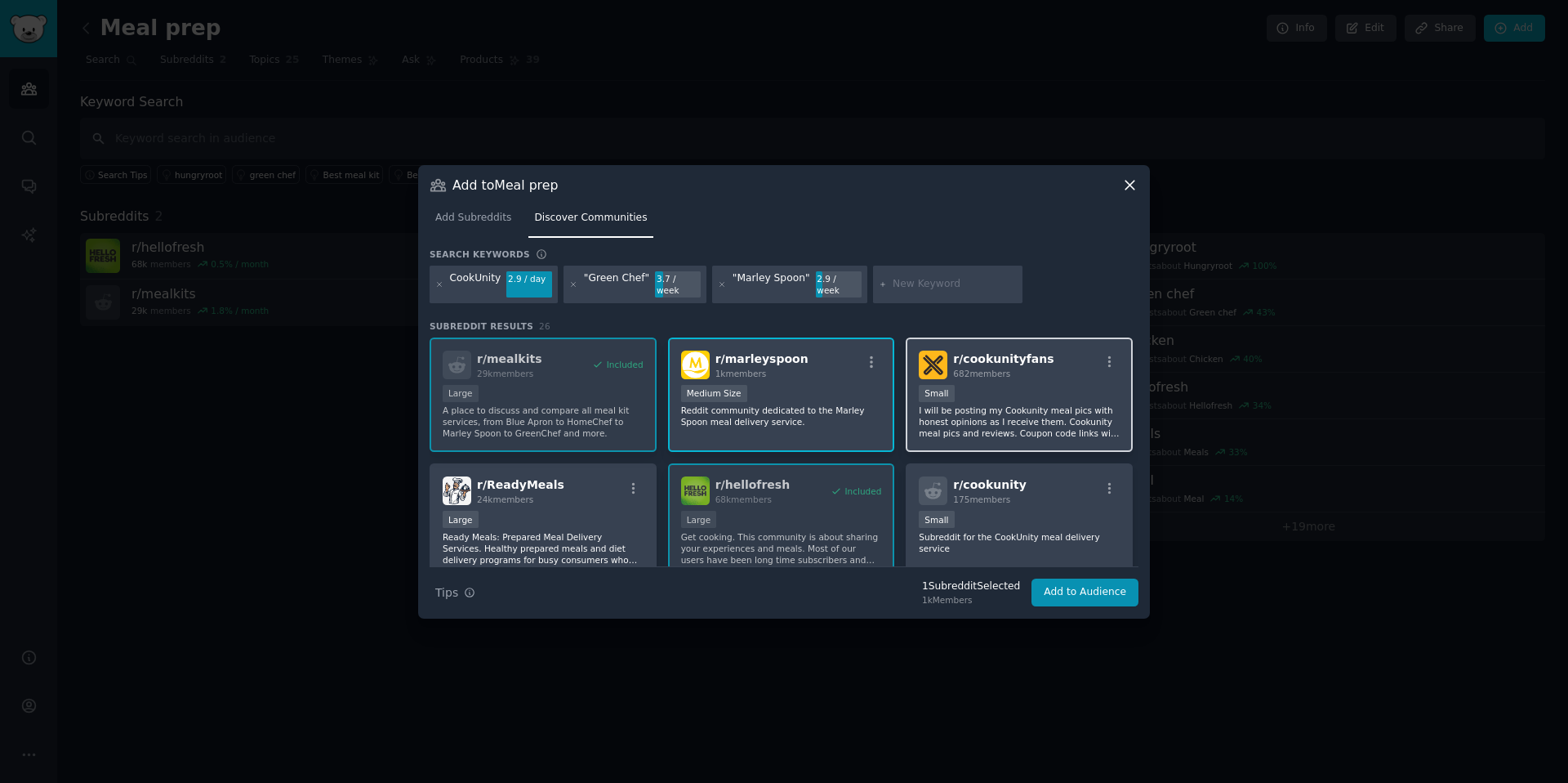
click at [973, 397] on div "Small" at bounding box center [1019, 395] width 201 height 21
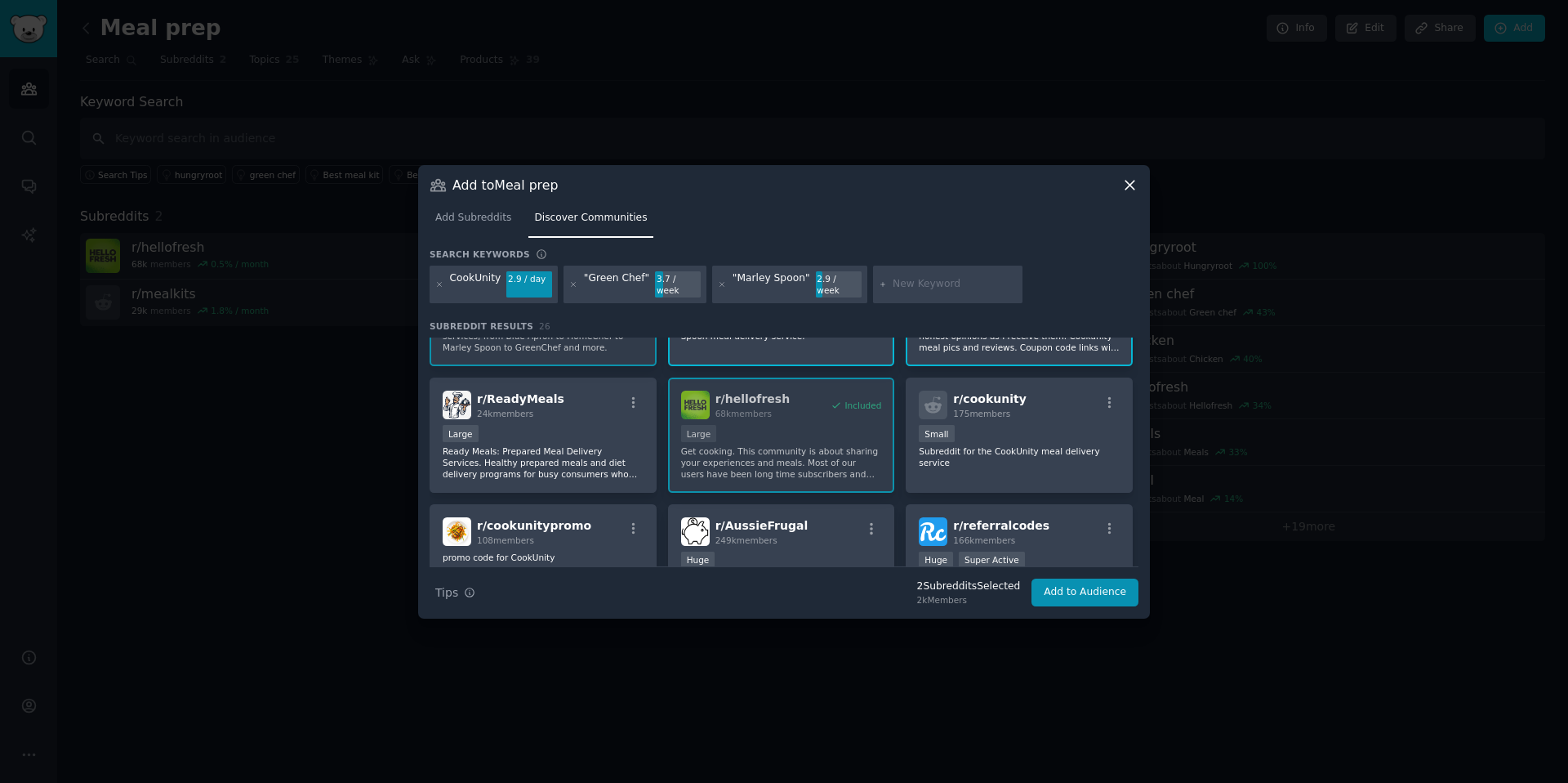
scroll to position [93, 0]
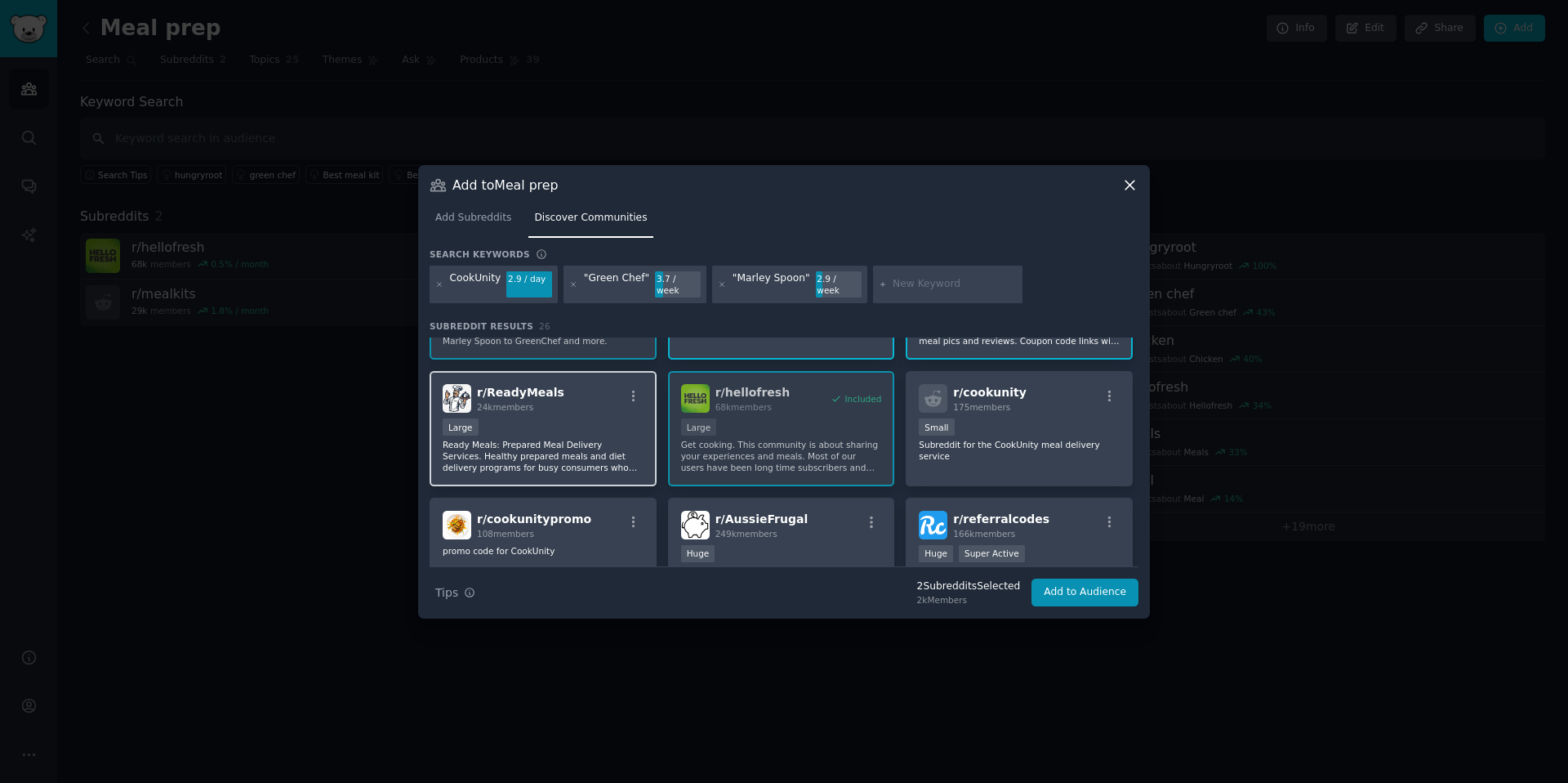
click at [567, 451] on p "Ready Meals: Prepared Meal Delivery Services. Healthy prepared meals and diet d…" at bounding box center [543, 455] width 201 height 35
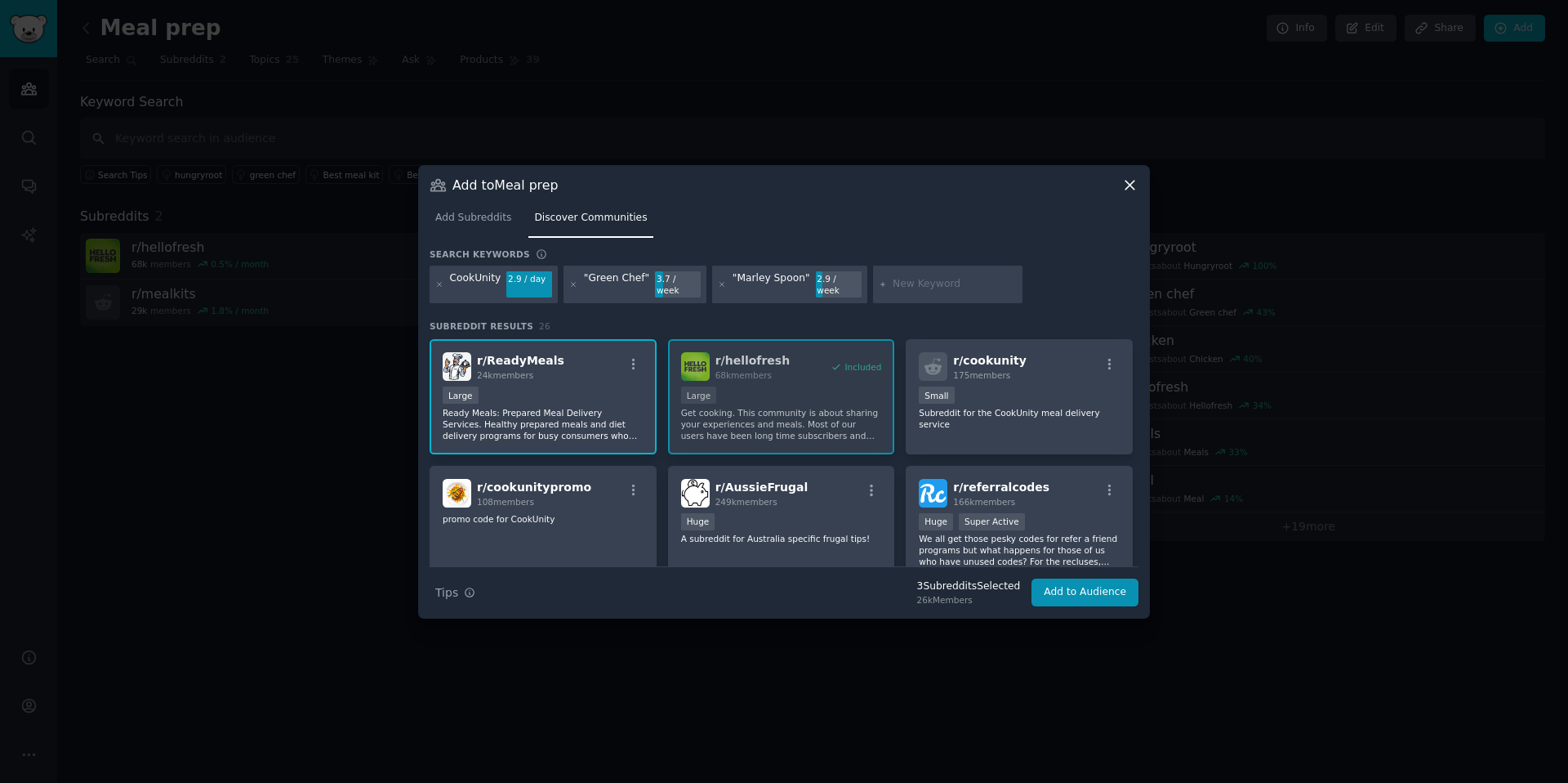
scroll to position [131, 0]
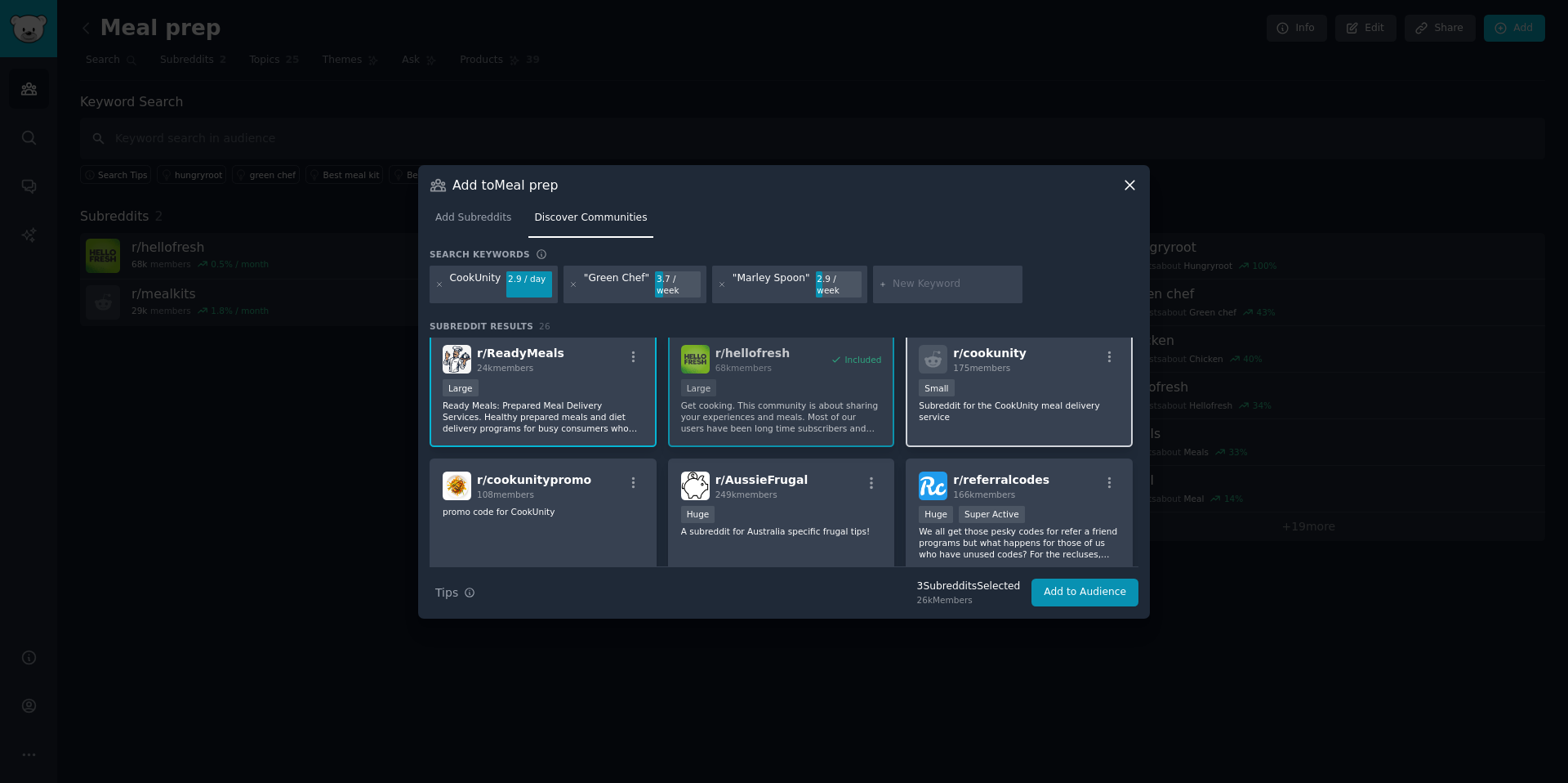
click at [1060, 416] on div "r/ cookunity 175 members Small Subreddit for the CookUnity meal delivery service" at bounding box center [1019, 389] width 227 height 116
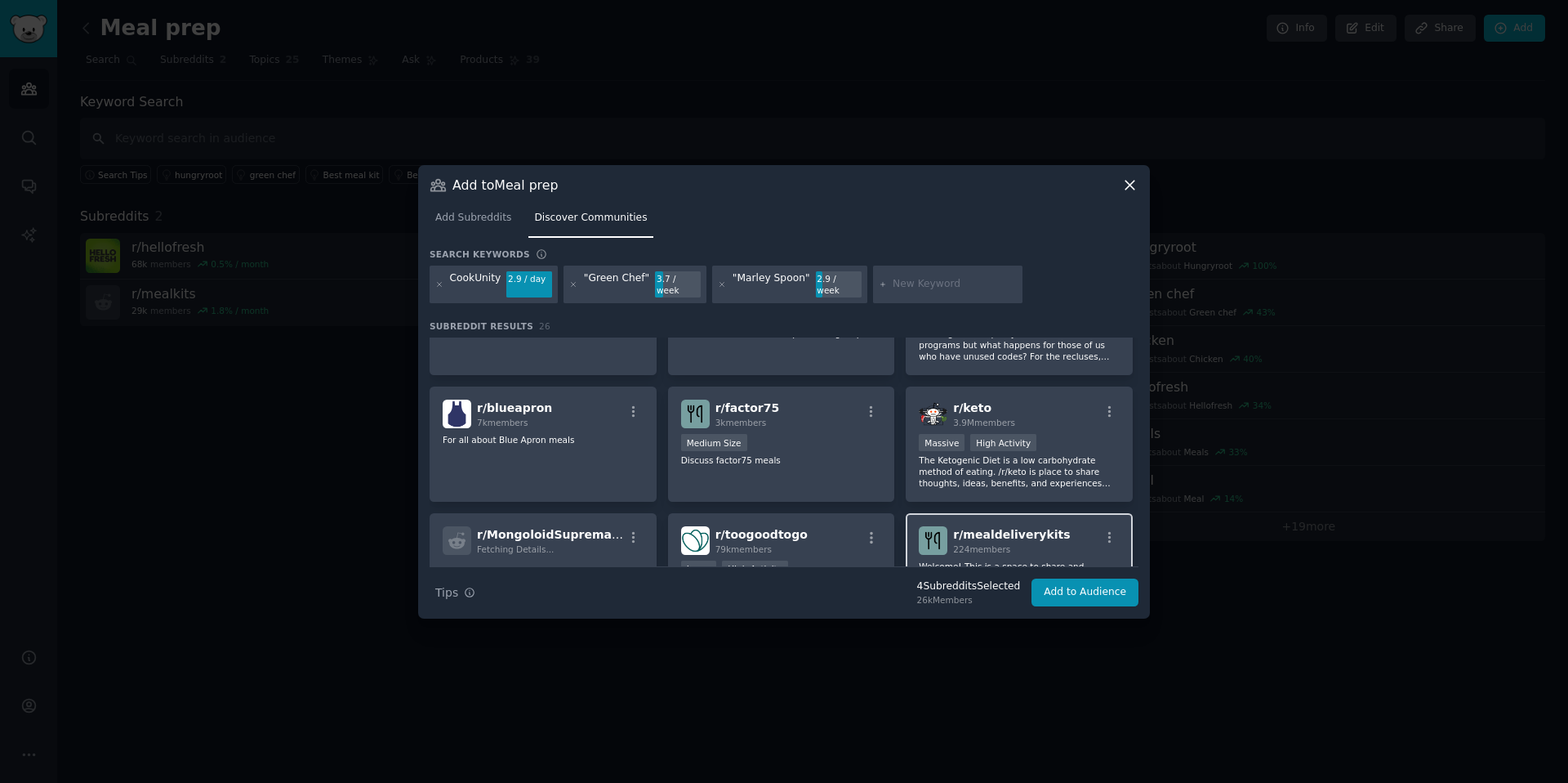
scroll to position [331, 0]
click at [607, 458] on div "r/ blueapron 7k members For all about Blue Apron meals" at bounding box center [543, 442] width 227 height 116
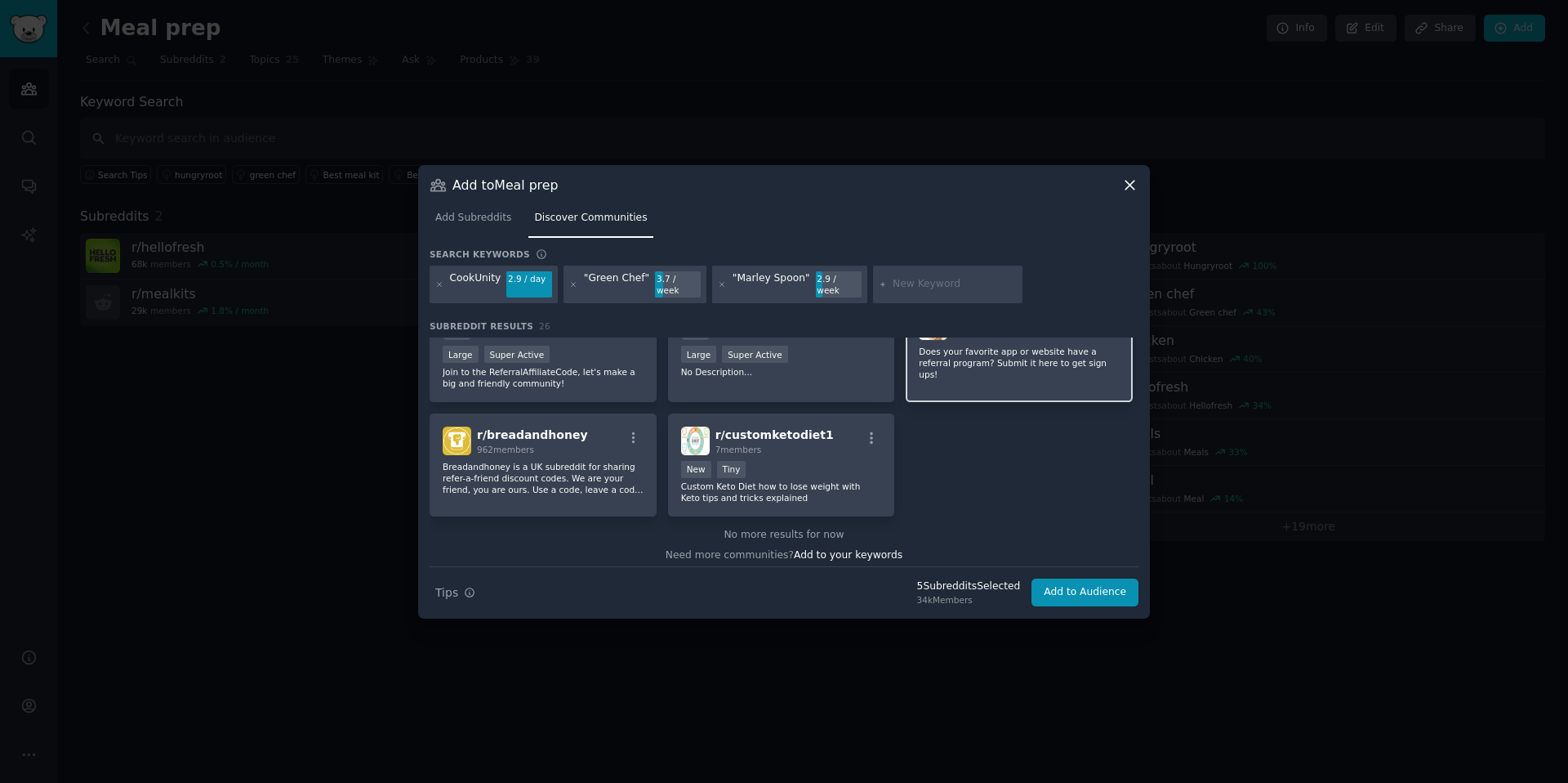
scroll to position [916, 0]
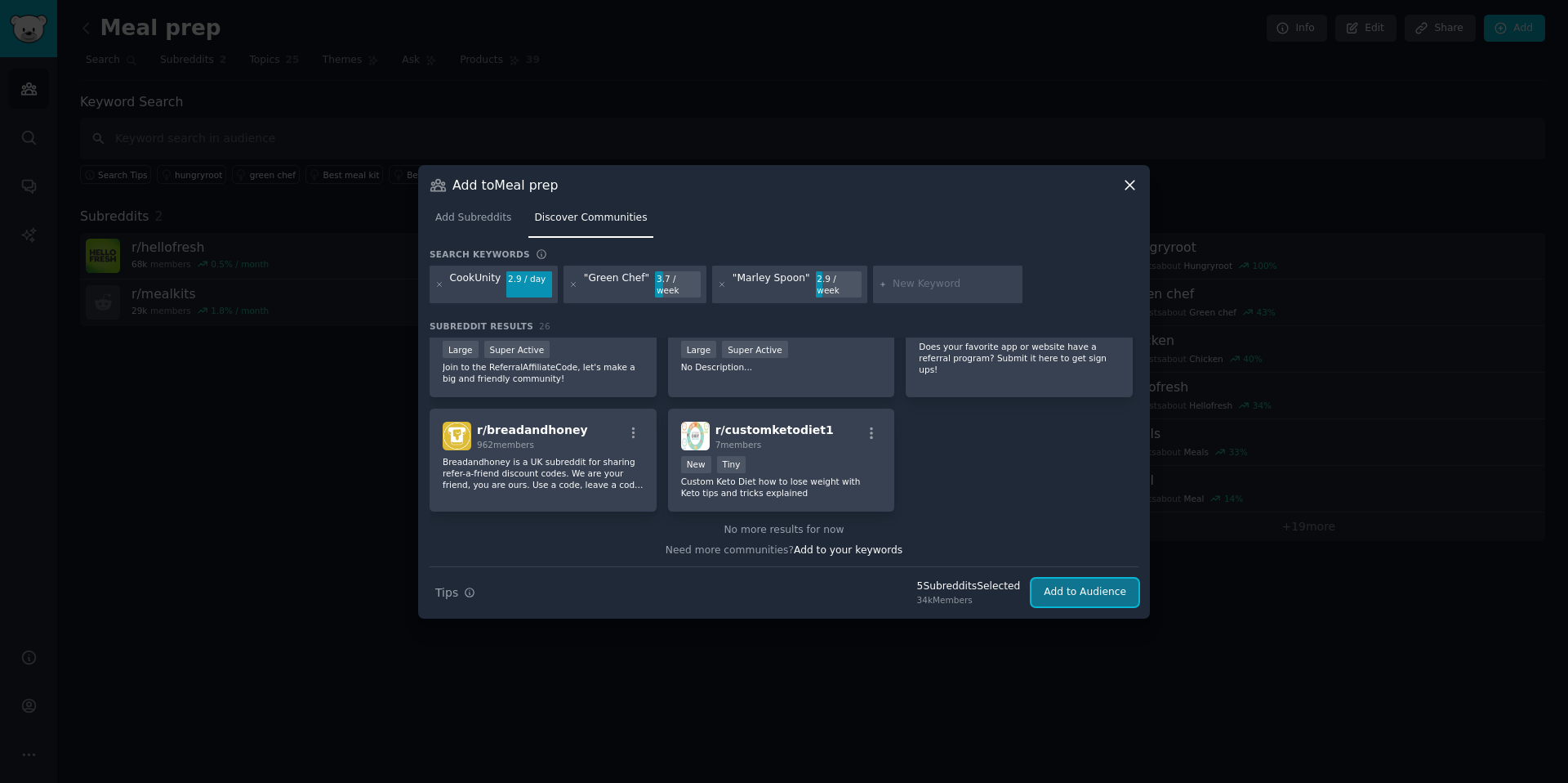
click at [1110, 590] on button "Add to Audience" at bounding box center [1084, 592] width 107 height 28
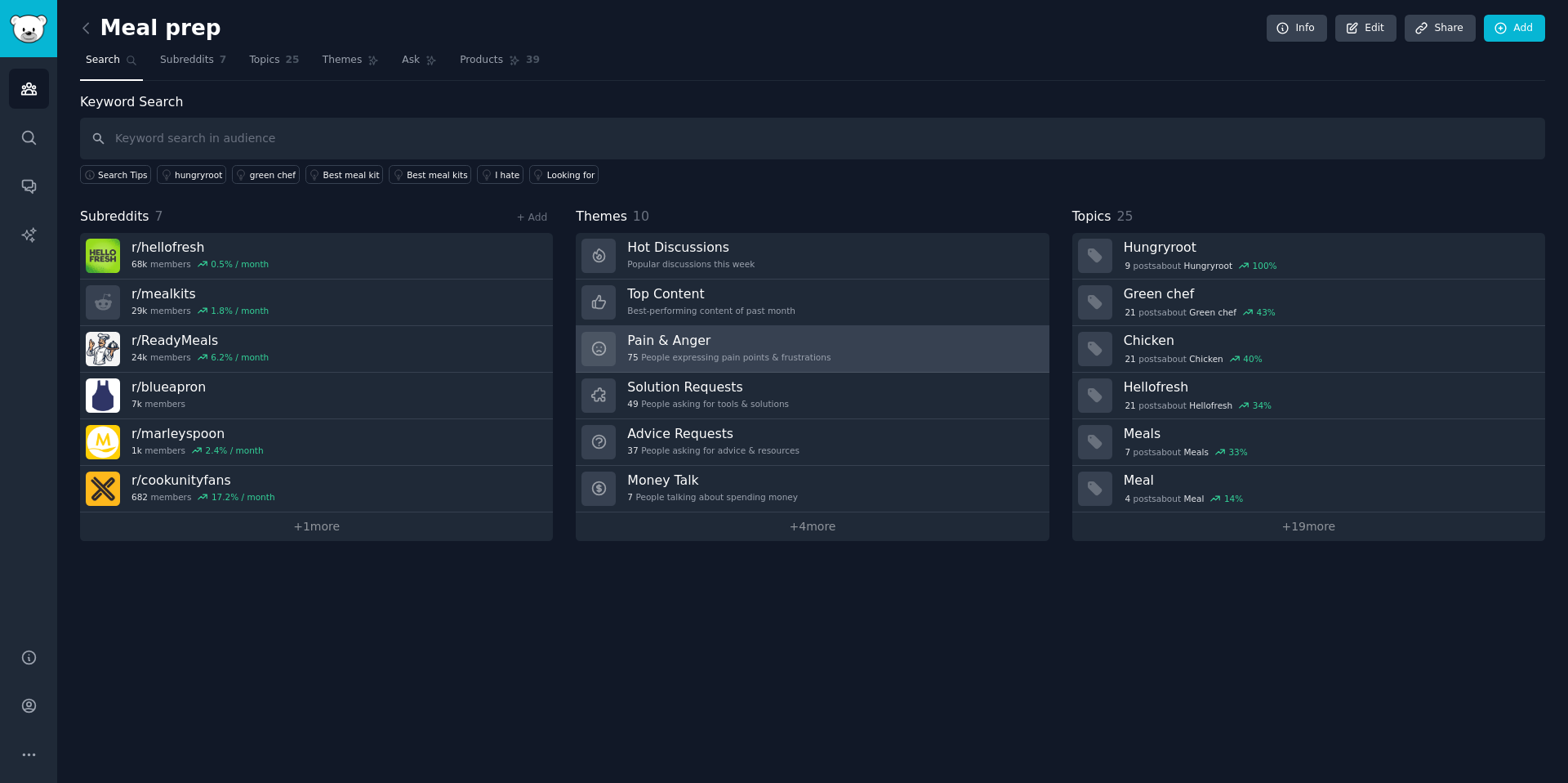
click at [736, 338] on h3 "Pain & Anger" at bounding box center [728, 340] width 203 height 17
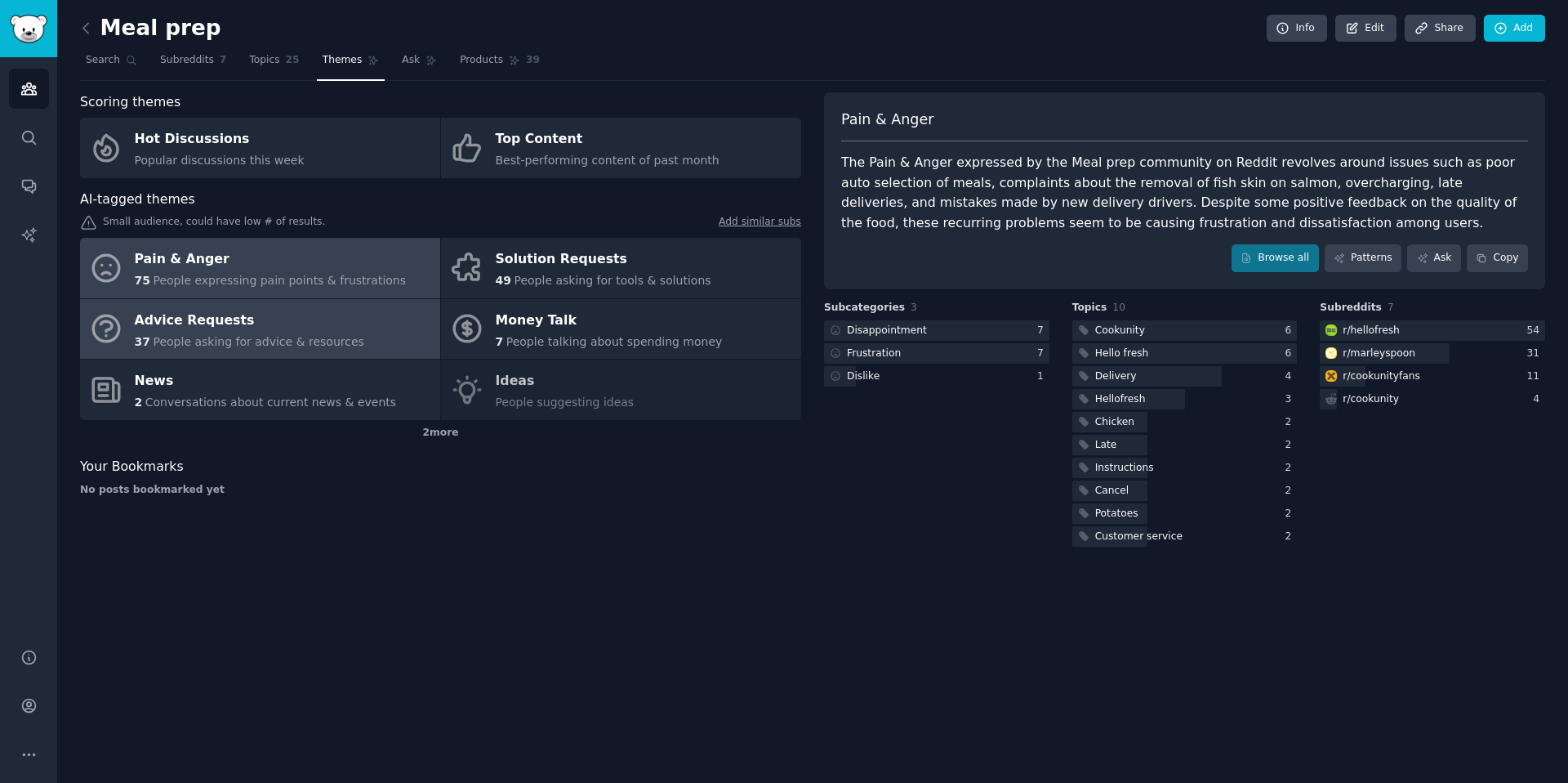
drag, startPoint x: 194, startPoint y: 340, endPoint x: 204, endPoint y: 339, distance: 10.0
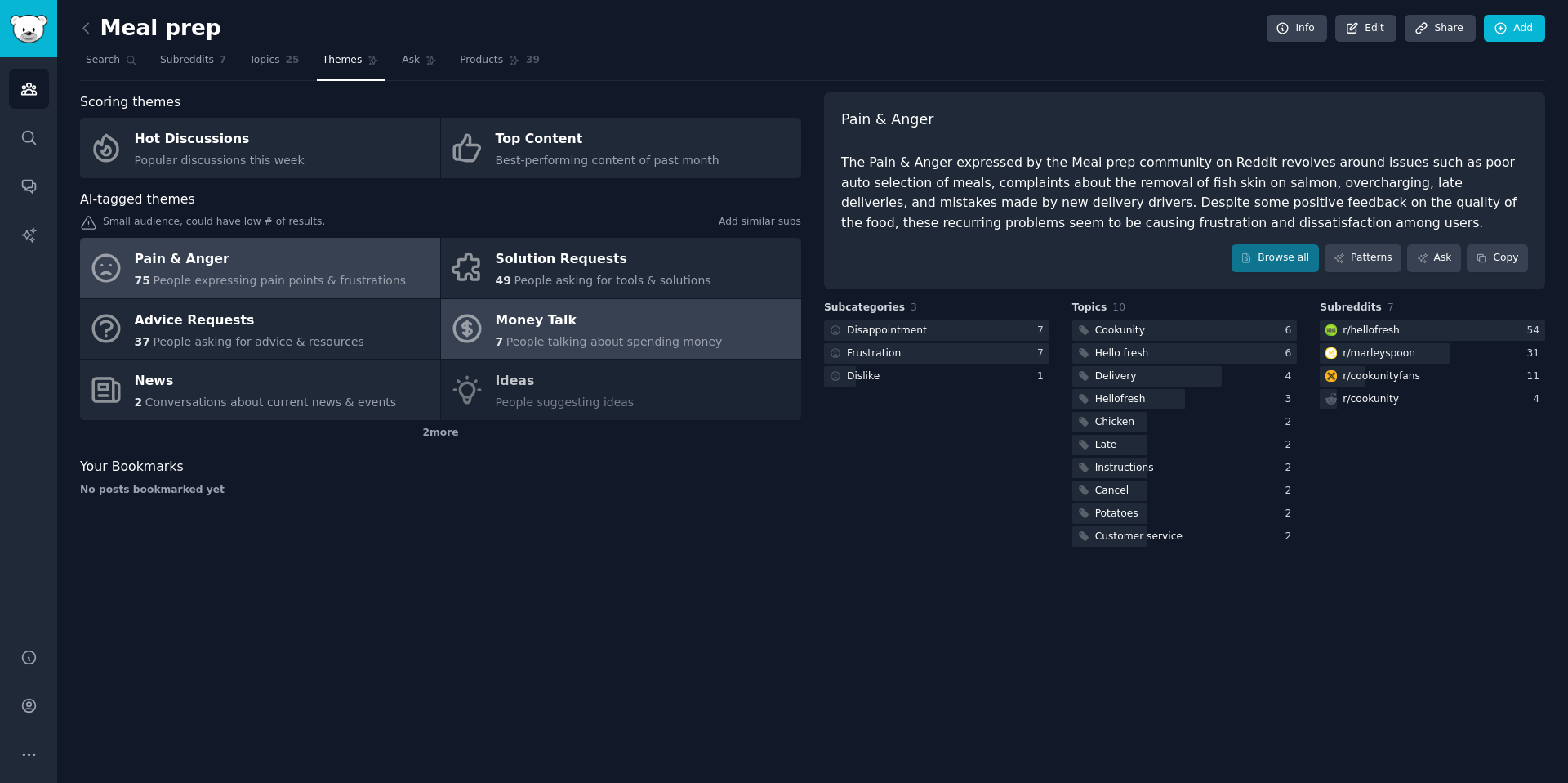
click at [546, 322] on div "Money Talk" at bounding box center [609, 320] width 227 height 26
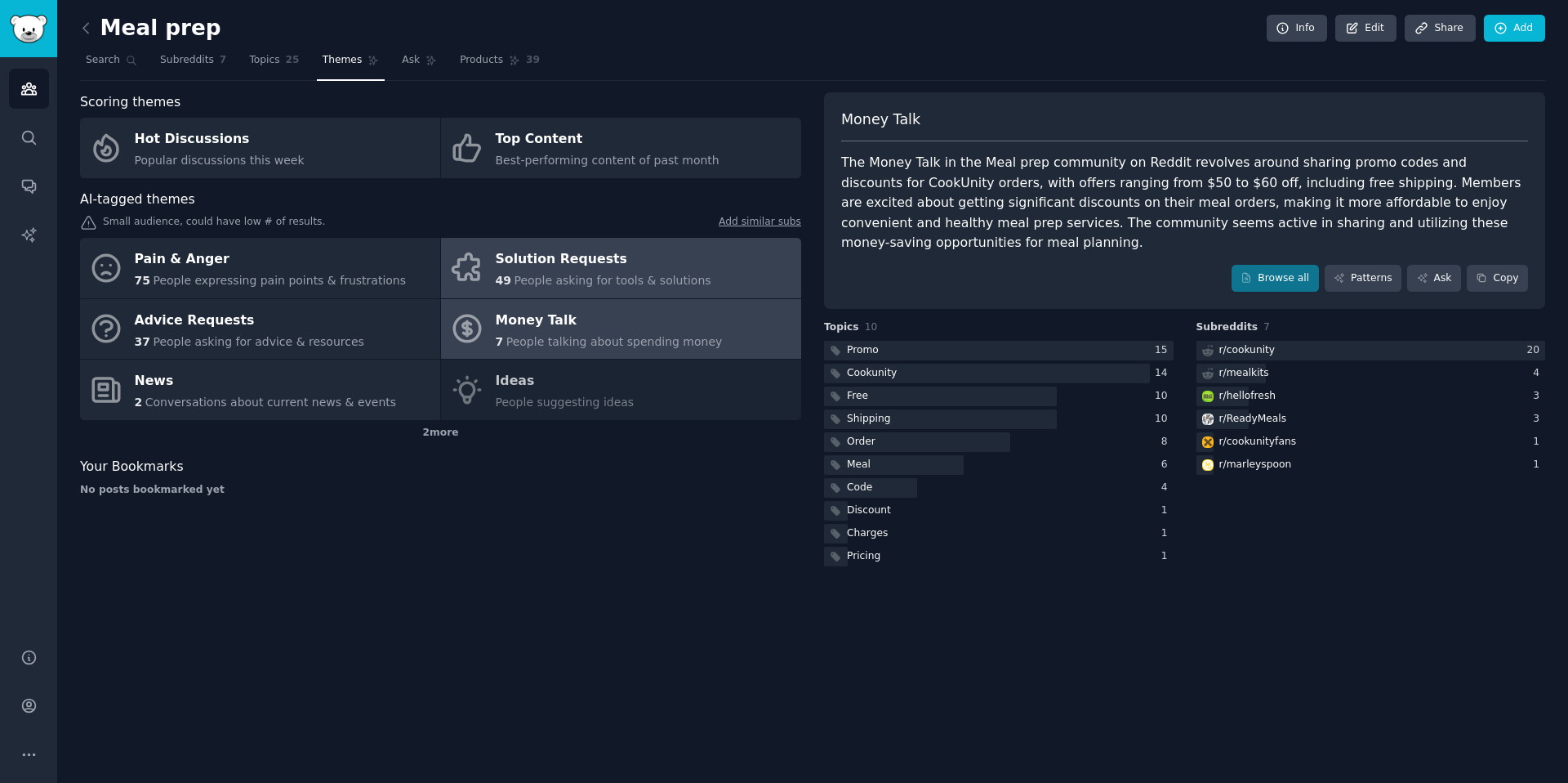
click at [627, 266] on div "Solution Requests" at bounding box center [603, 260] width 215 height 26
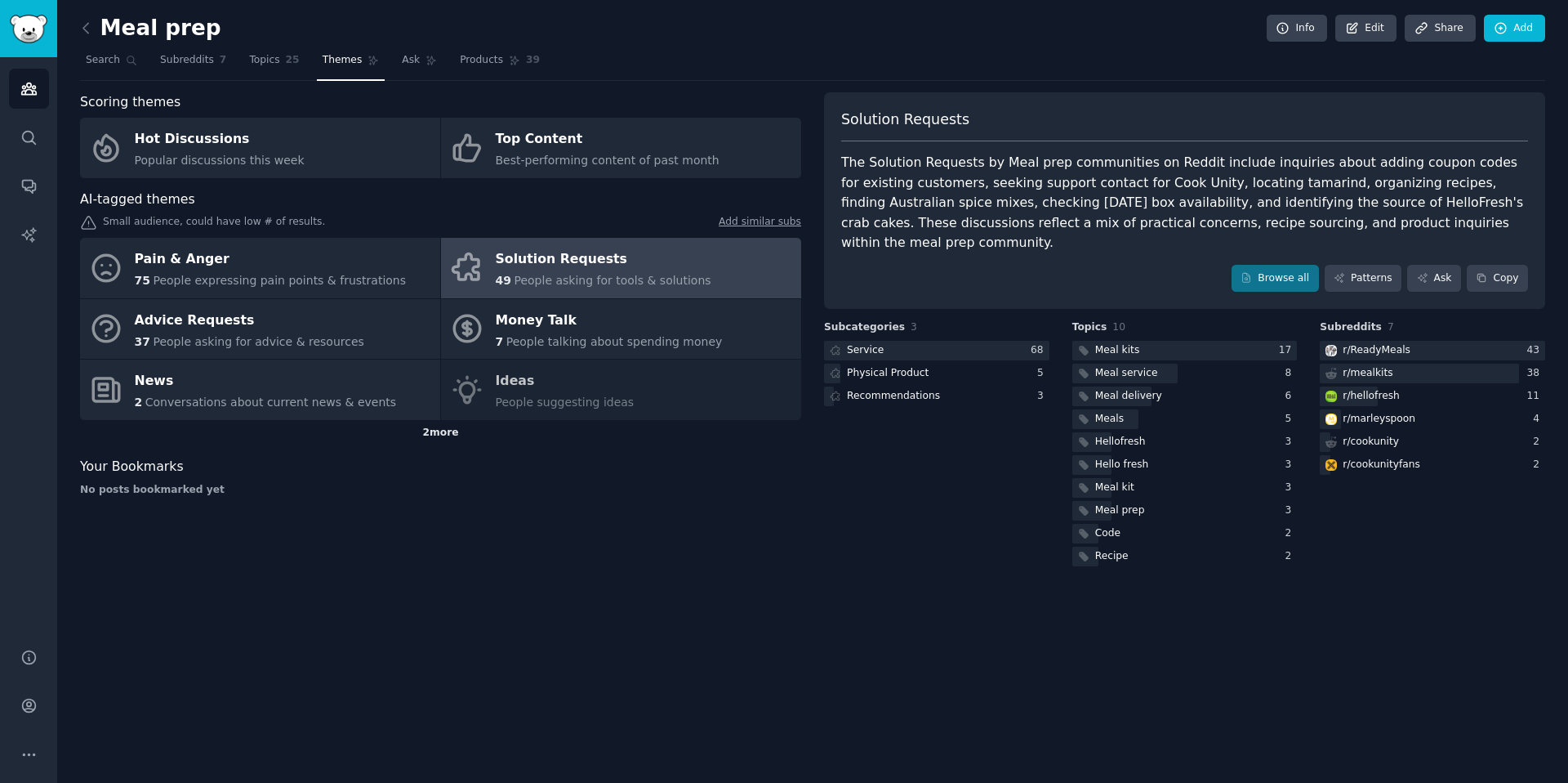
click at [428, 436] on div "2 more" at bounding box center [440, 432] width 721 height 26
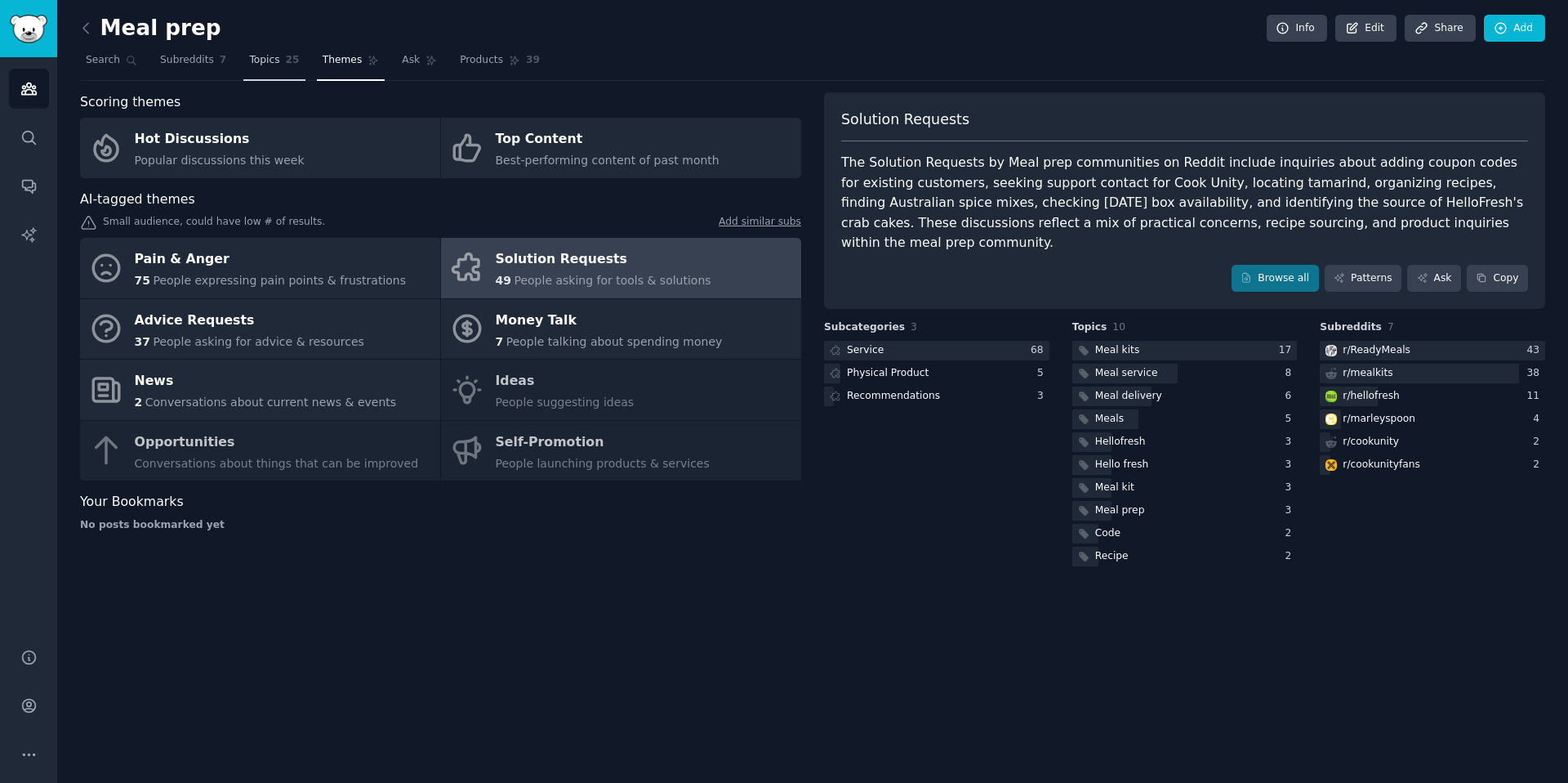
click at [259, 64] on span "Topics" at bounding box center [263, 60] width 31 height 15
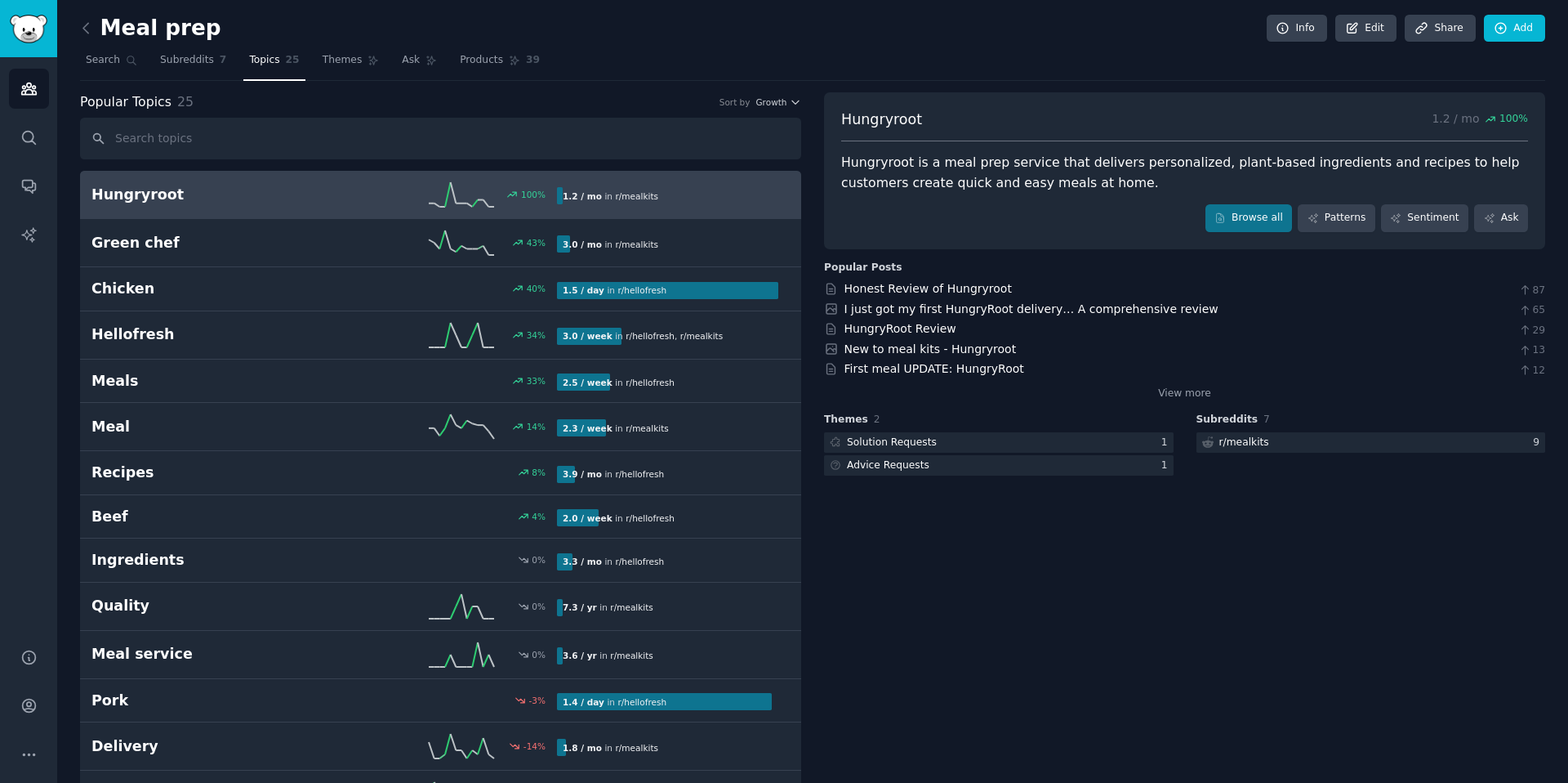
scroll to position [1, 0]
click at [1007, 305] on link "I just got my first HungryRoot delivery… A comprehensive review" at bounding box center [1031, 307] width 374 height 13
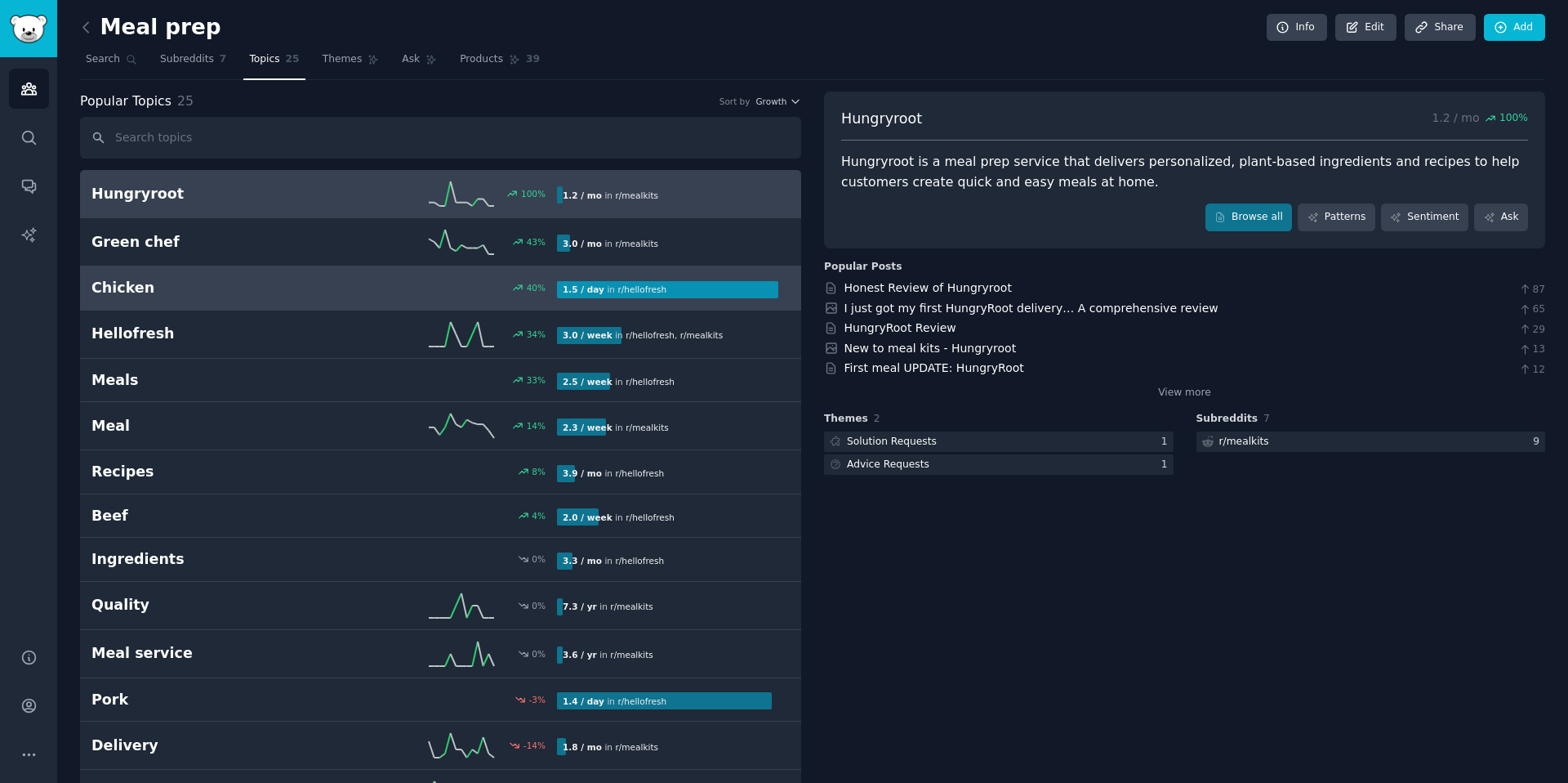
scroll to position [4, 0]
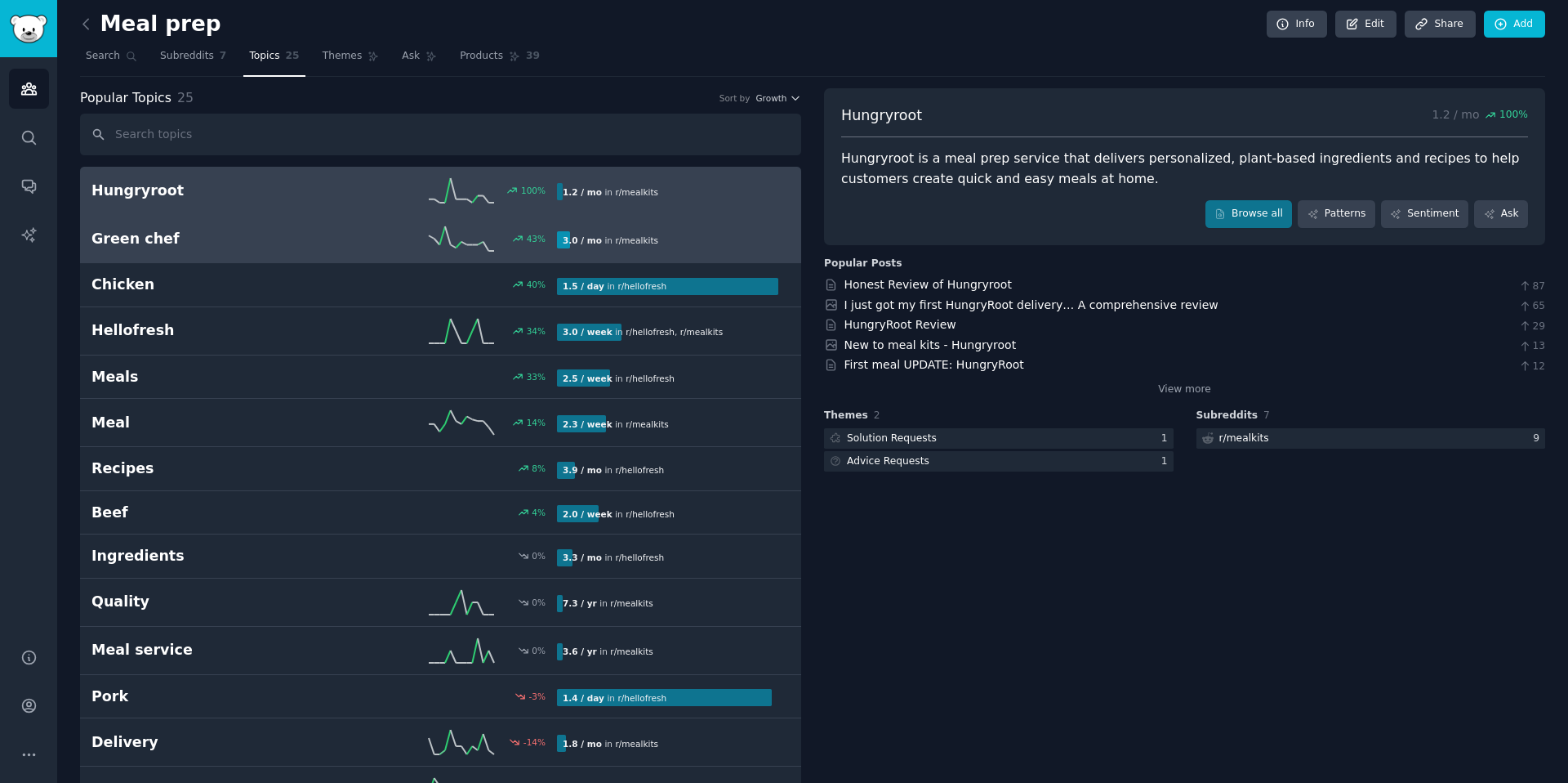
click at [474, 248] on icon at bounding box center [461, 238] width 65 height 25
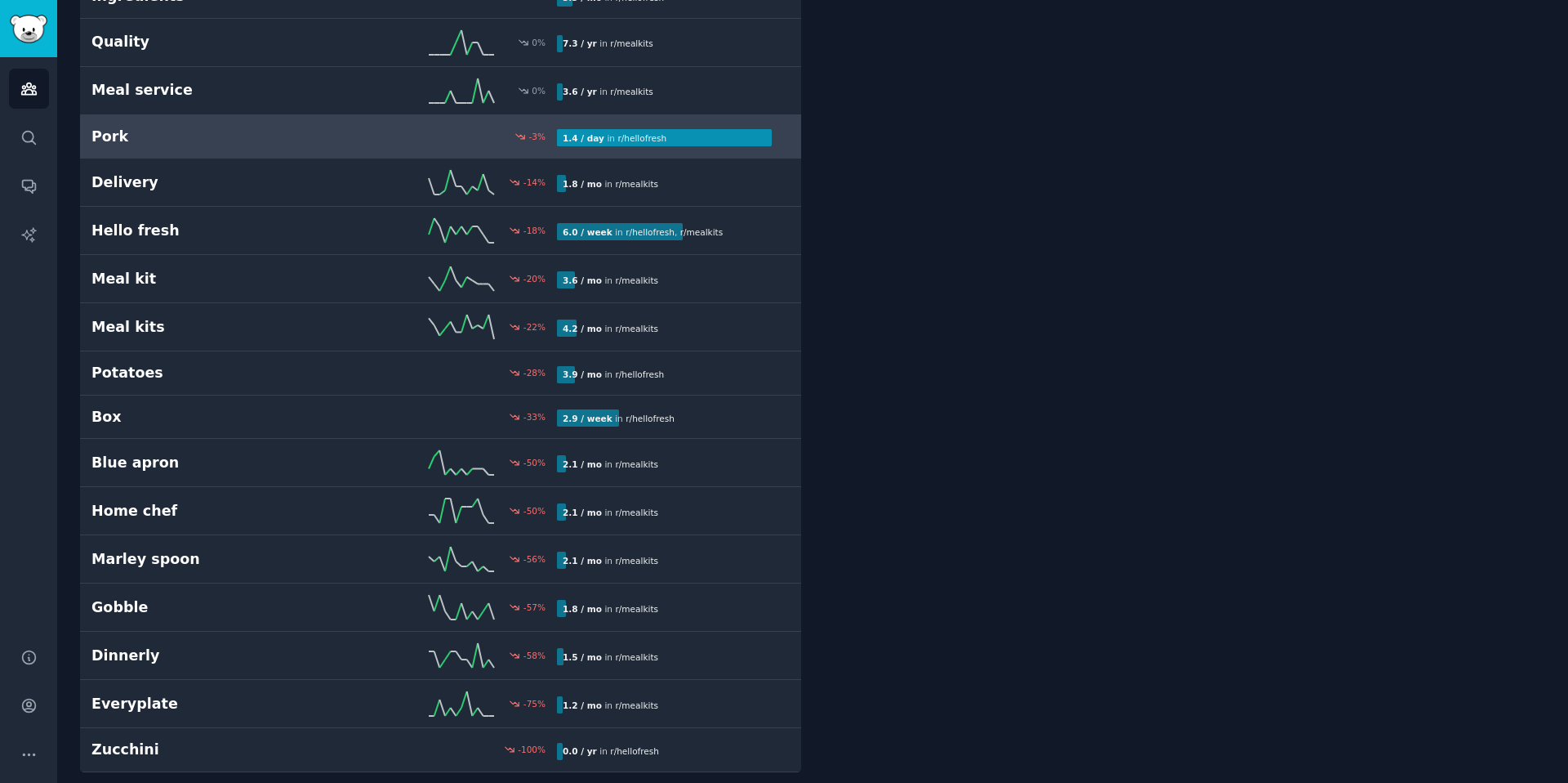
scroll to position [576, 0]
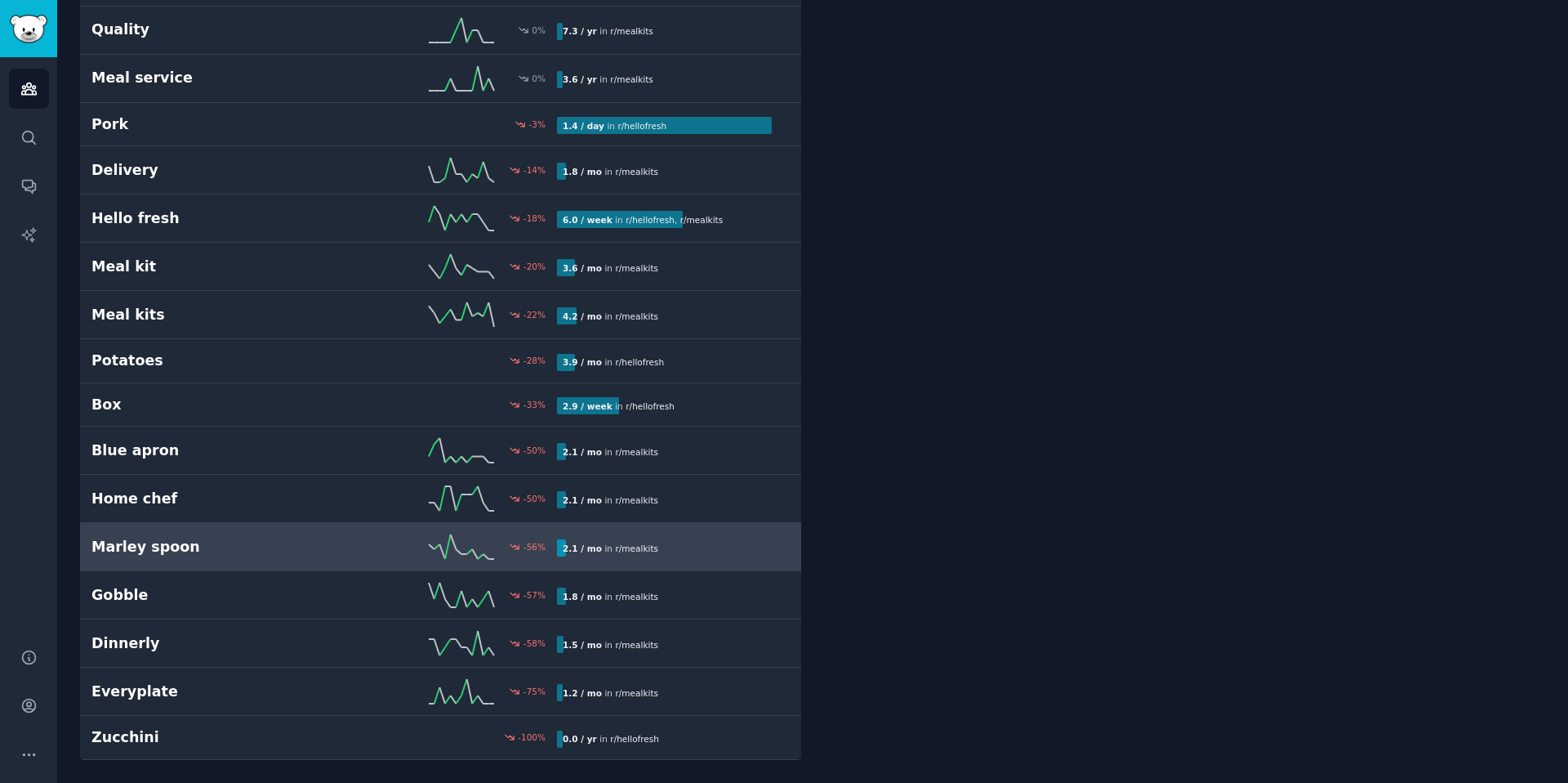
click at [248, 544] on h2 "Marley spoon" at bounding box center [208, 547] width 233 height 21
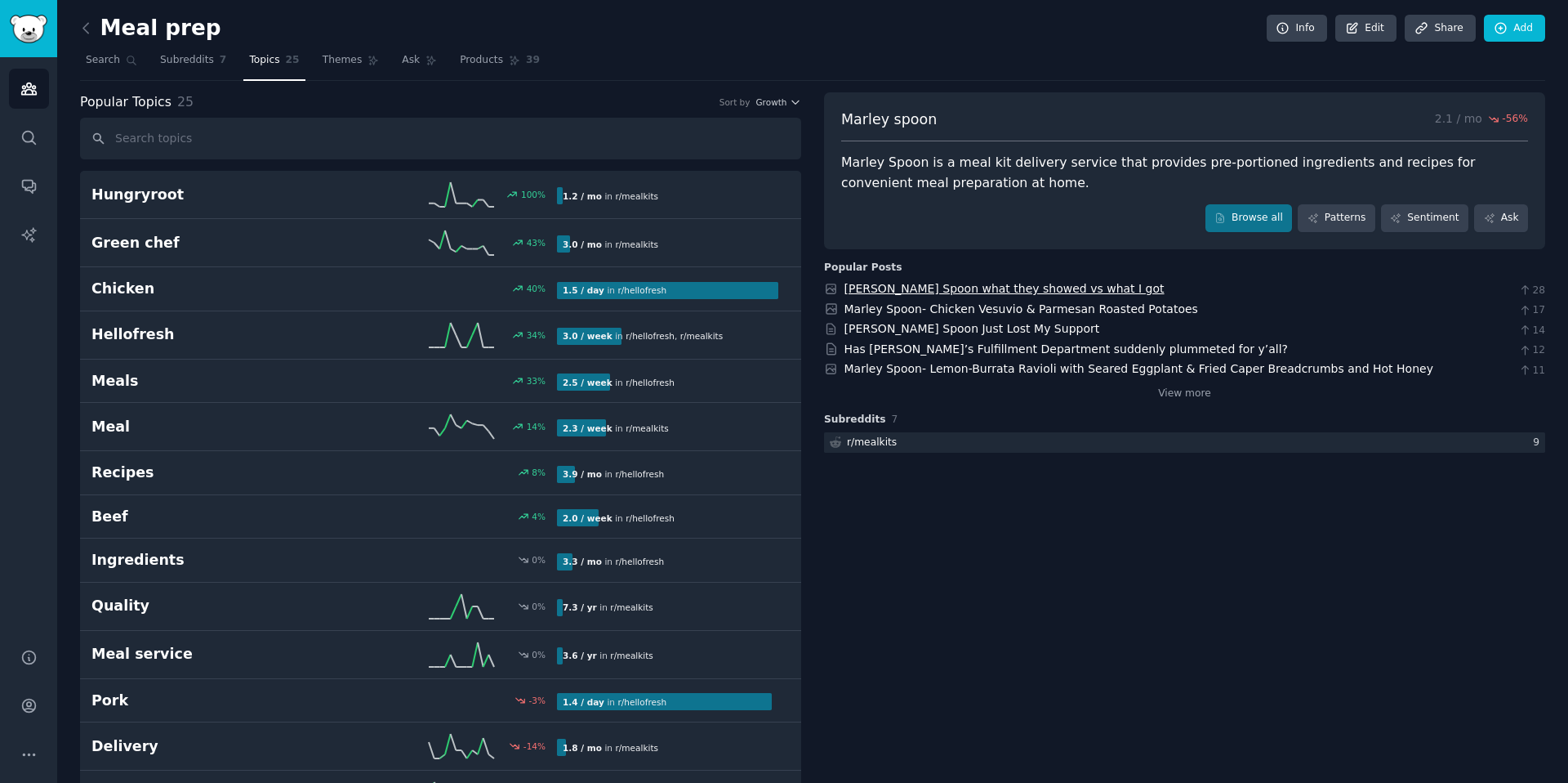
click at [1017, 283] on link "[PERSON_NAME] Spoon what they showed vs what I got" at bounding box center [1005, 287] width 320 height 13
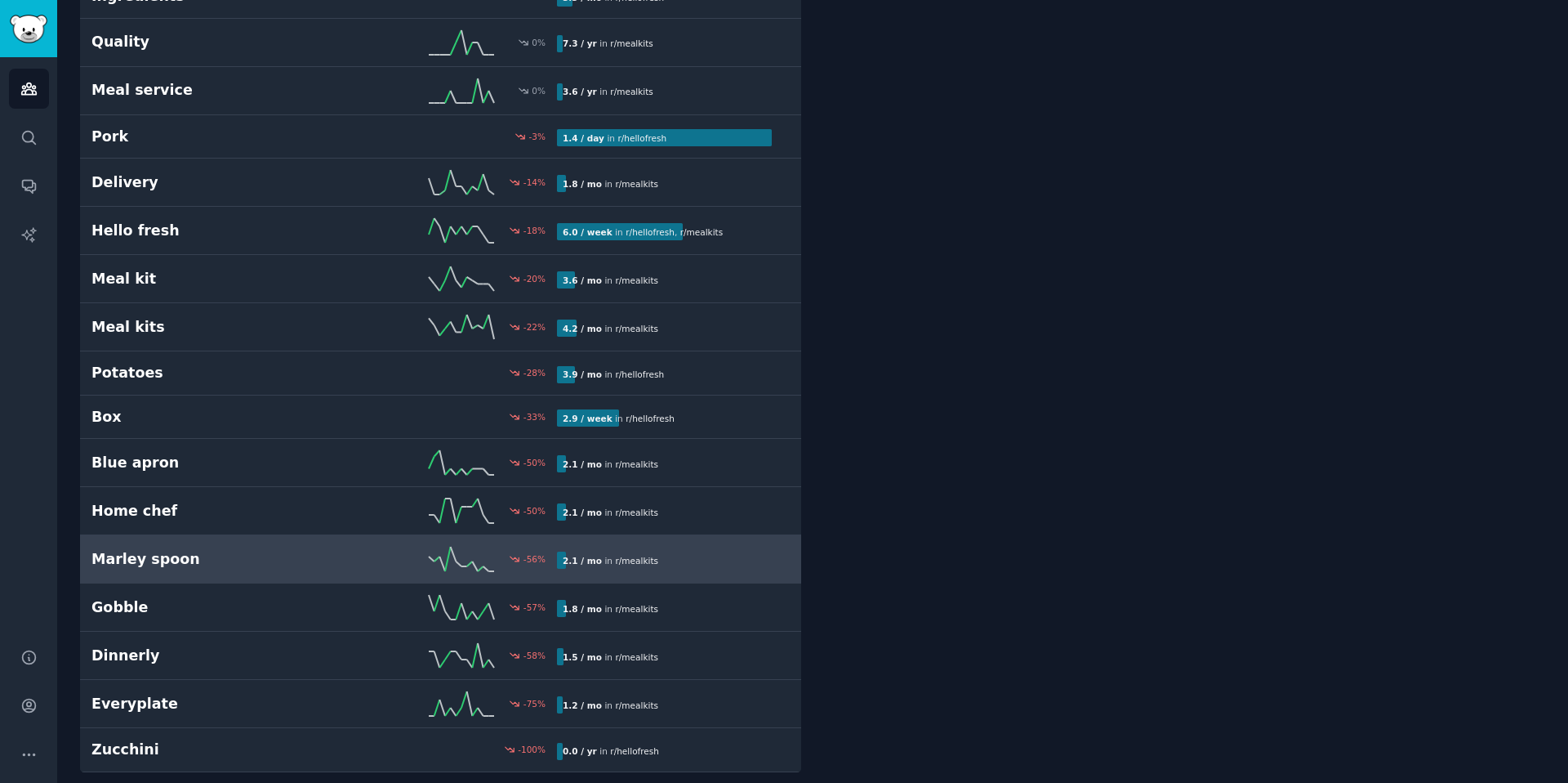
scroll to position [576, 0]
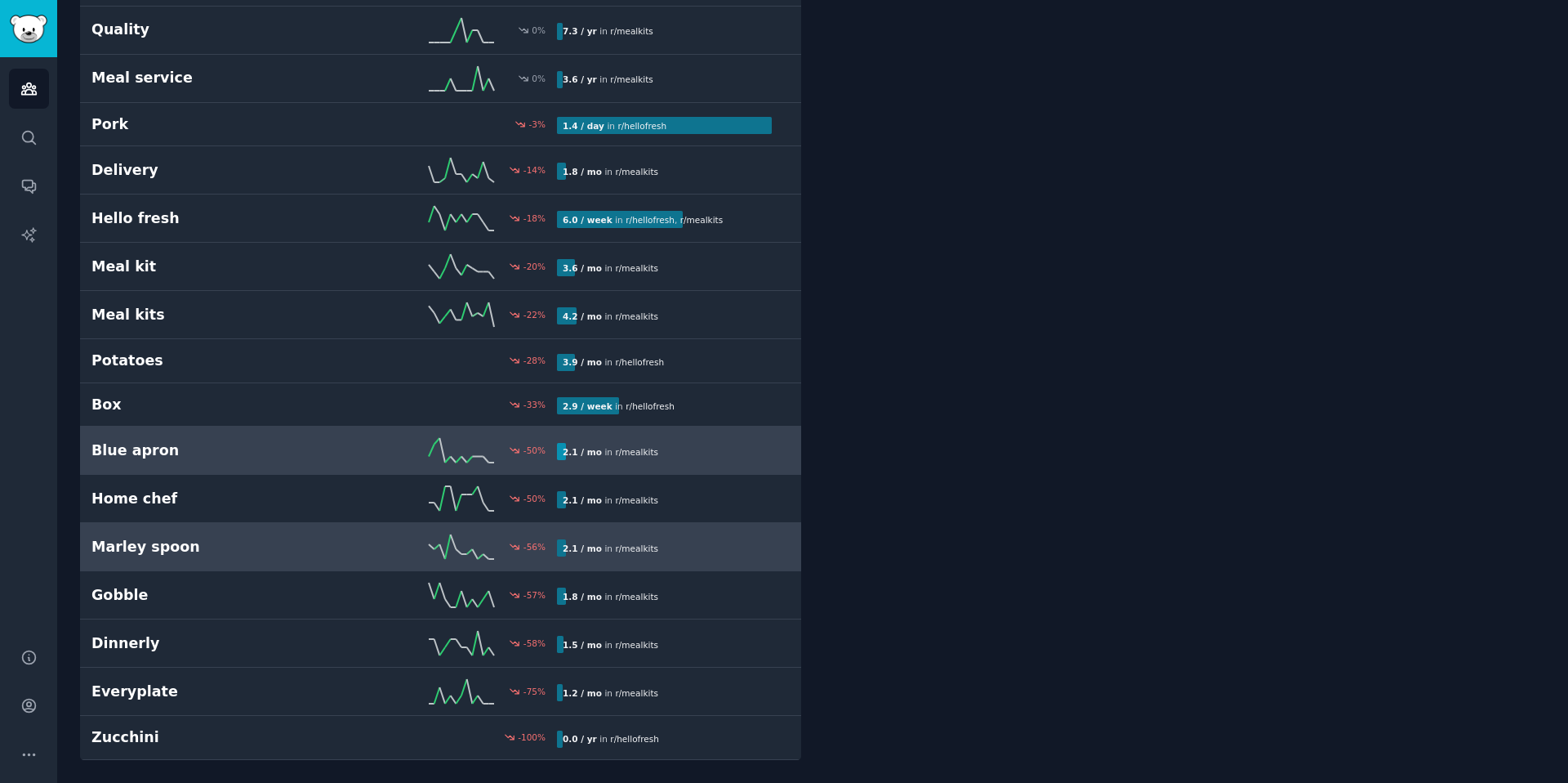
click at [329, 436] on link "Blue apron -50 % 2.1 / mo in r/ mealkits" at bounding box center [440, 450] width 721 height 48
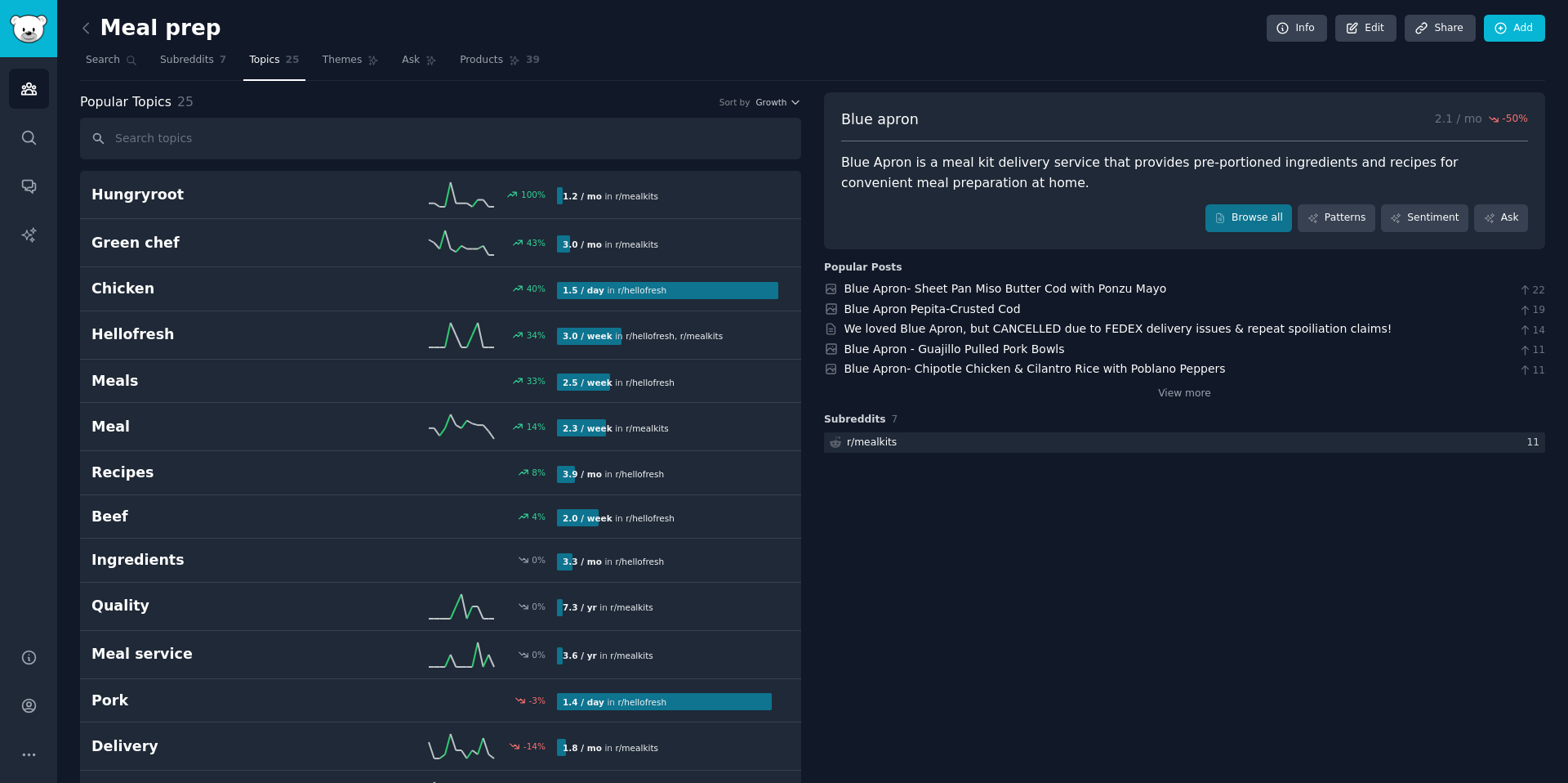
click at [984, 93] on div "Blue apron 2.1 / mo -50 % Blue Apron is a meal kit delivery service that provid…" at bounding box center [1184, 171] width 721 height 157
